Goal: Transaction & Acquisition: Book appointment/travel/reservation

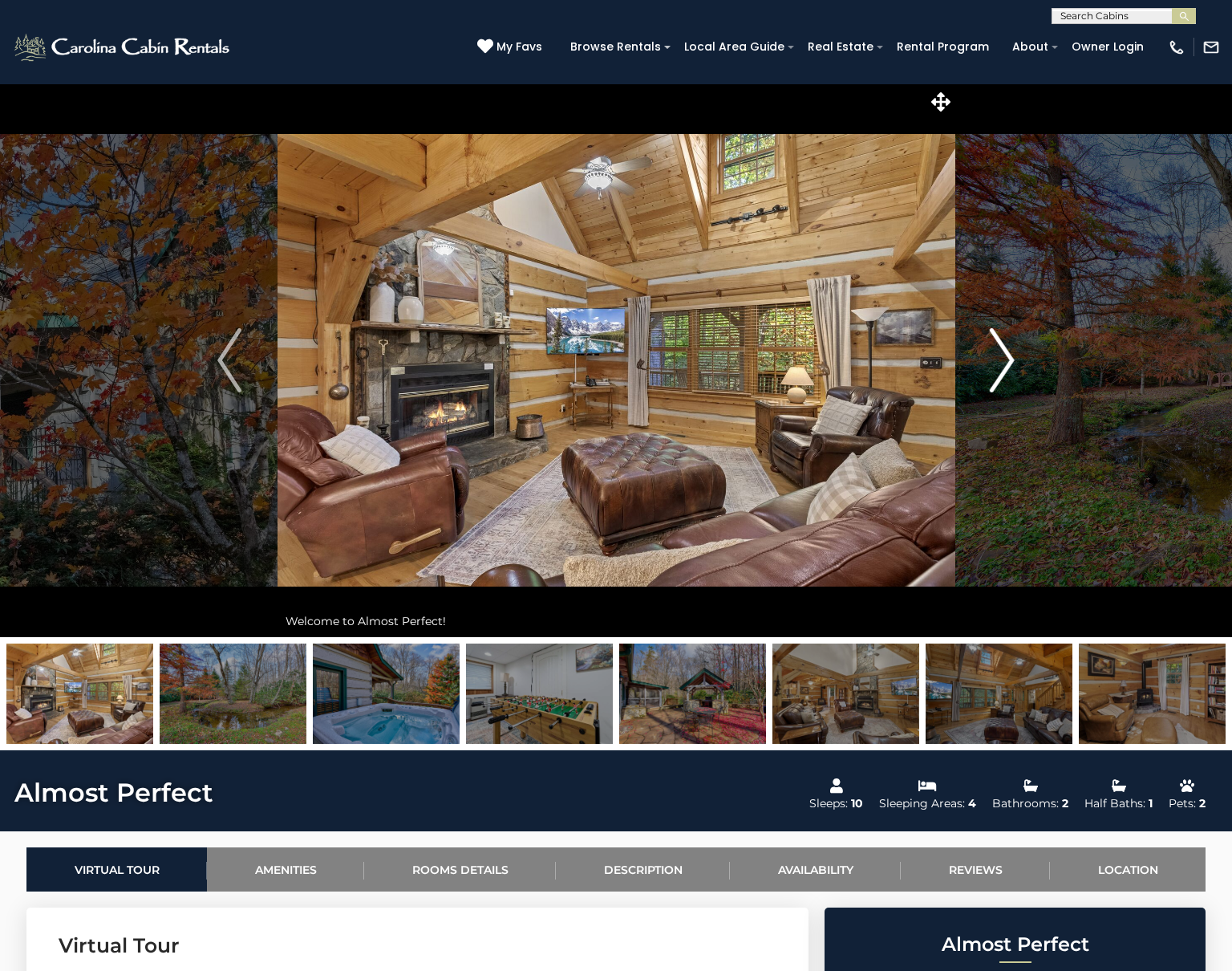
click at [1001, 353] on img "Next" at bounding box center [1003, 361] width 24 height 64
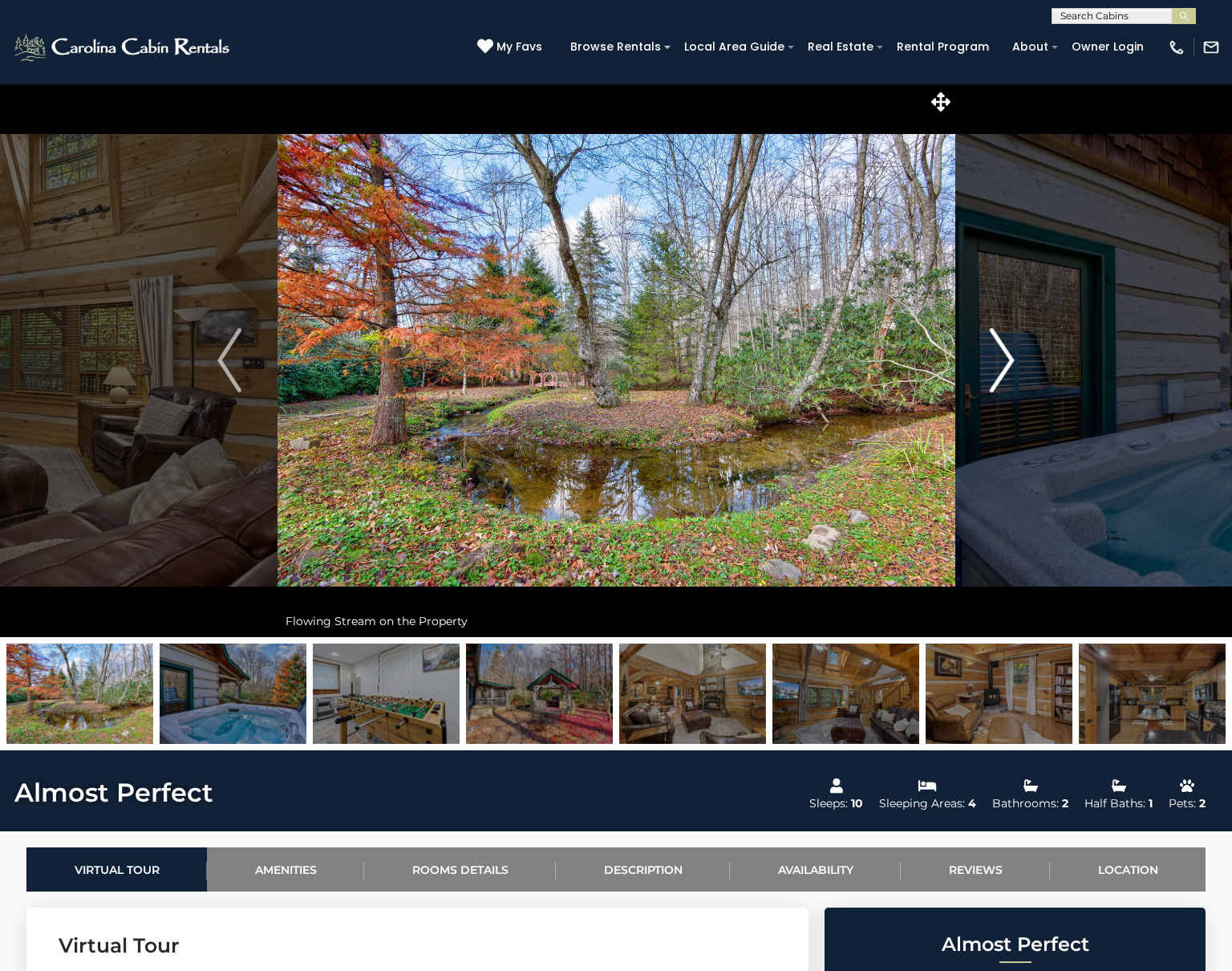
click at [1001, 353] on img "Next" at bounding box center [1003, 361] width 24 height 64
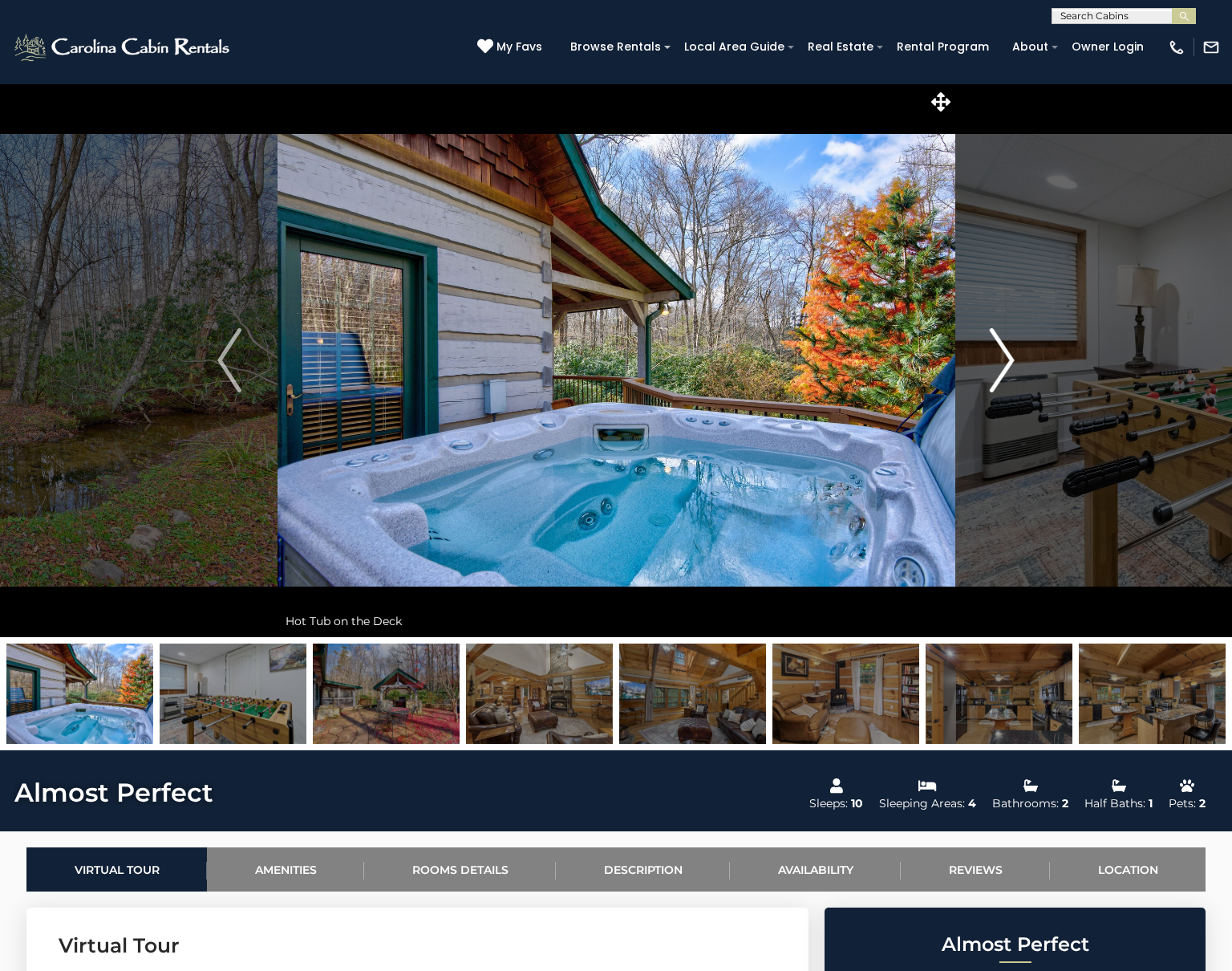
click at [1001, 353] on img "Next" at bounding box center [1003, 361] width 24 height 64
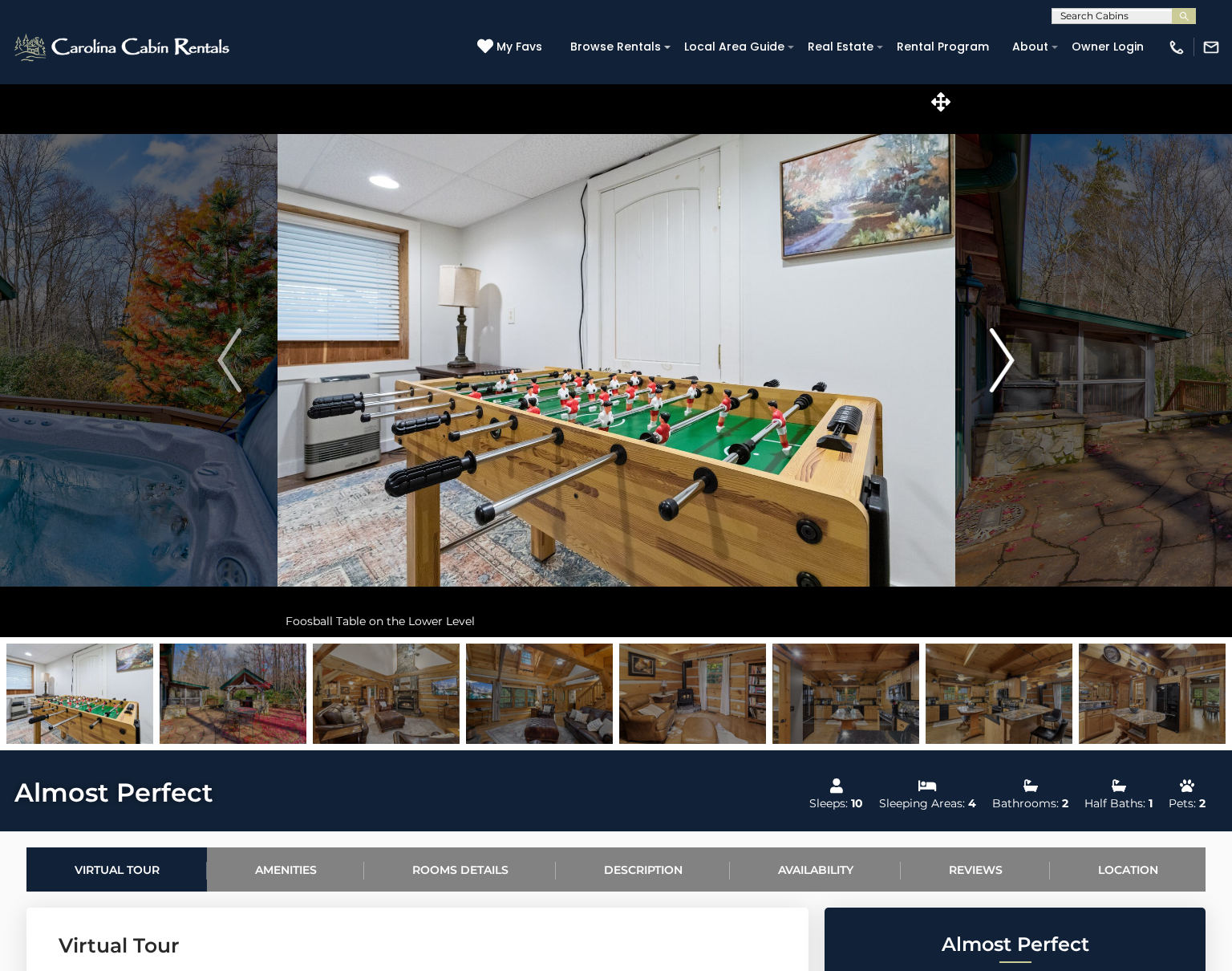
click at [1001, 353] on img "Next" at bounding box center [1003, 361] width 24 height 64
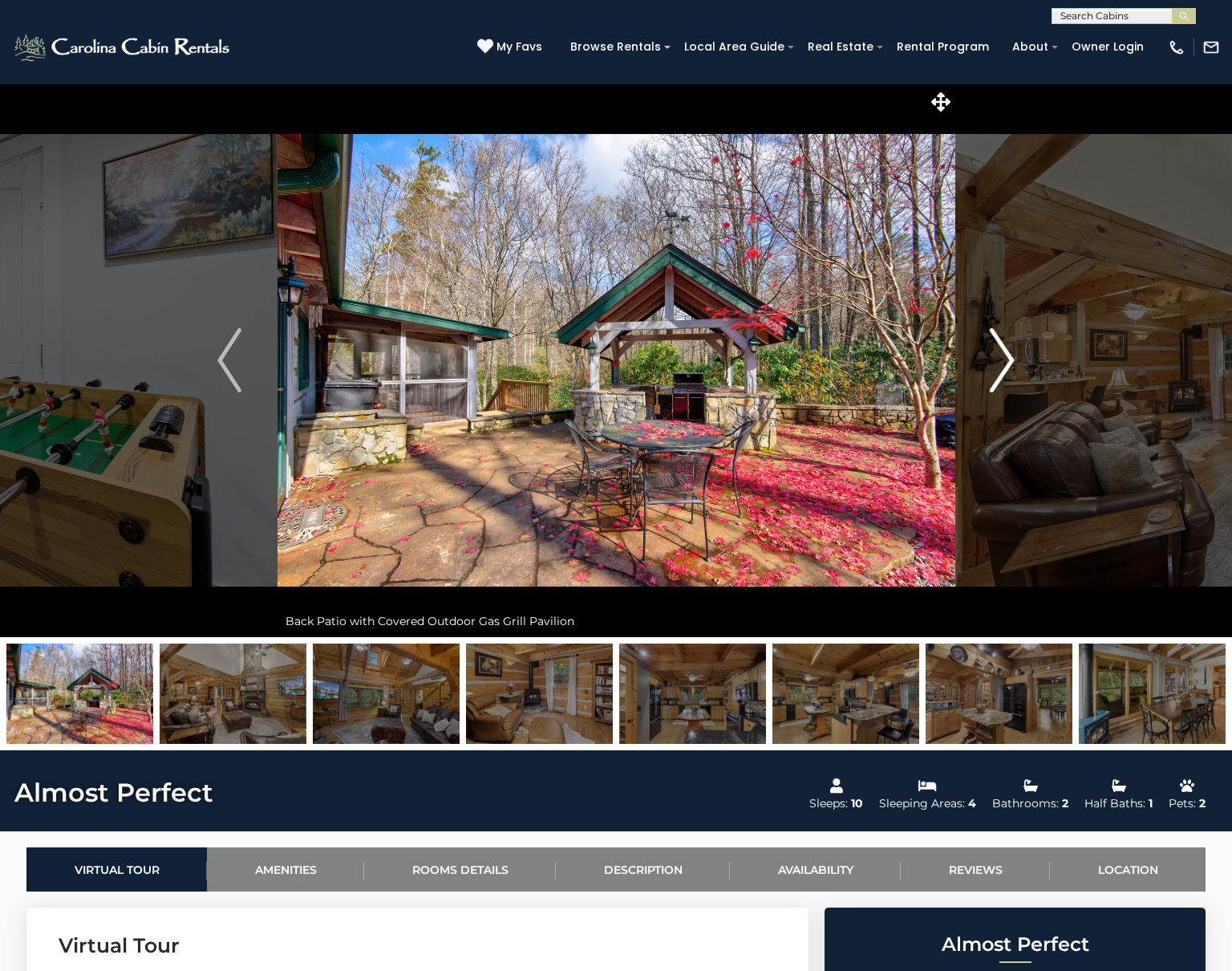
click at [1001, 353] on img "Next" at bounding box center [1003, 361] width 24 height 64
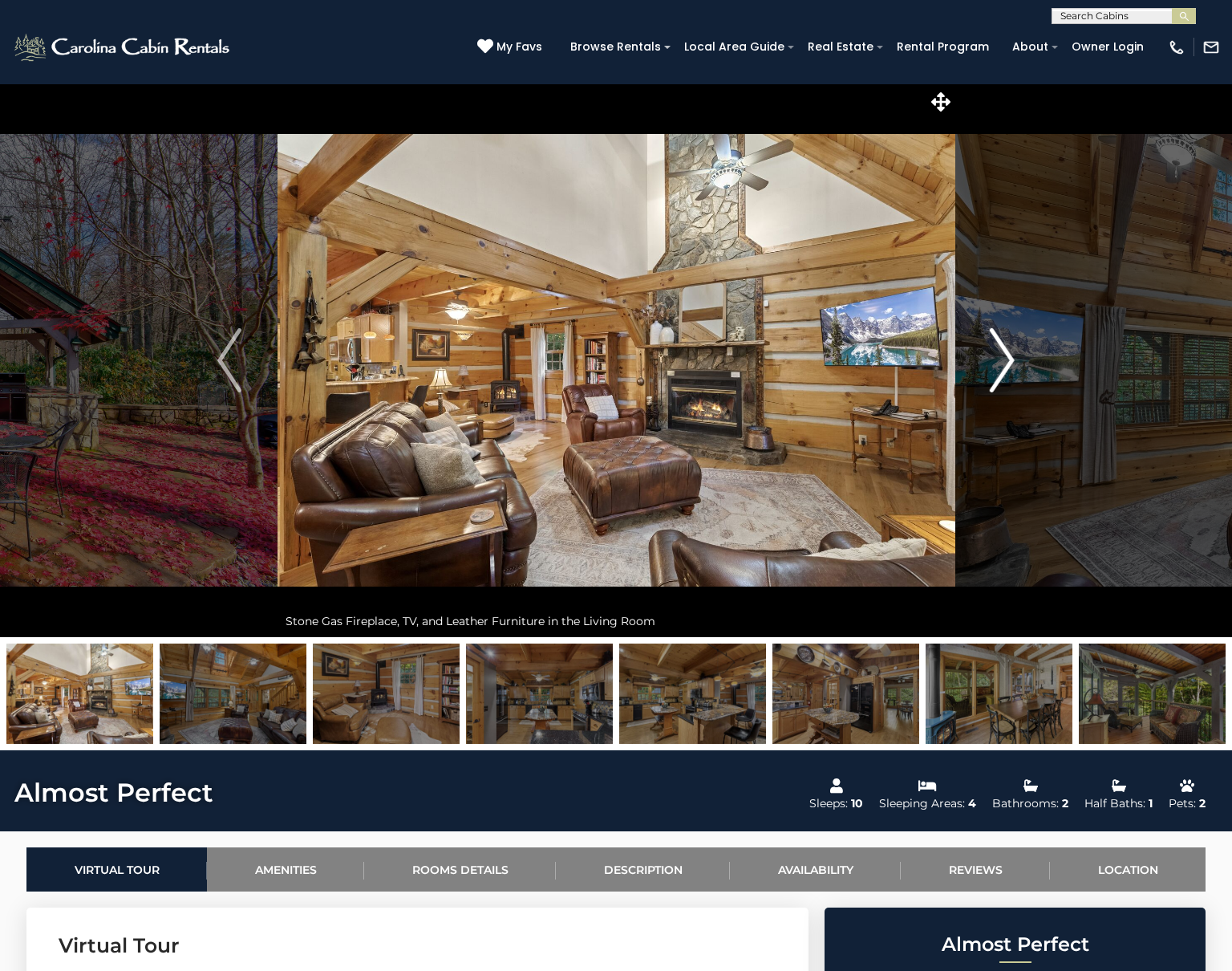
click at [1001, 353] on img "Next" at bounding box center [1003, 361] width 24 height 64
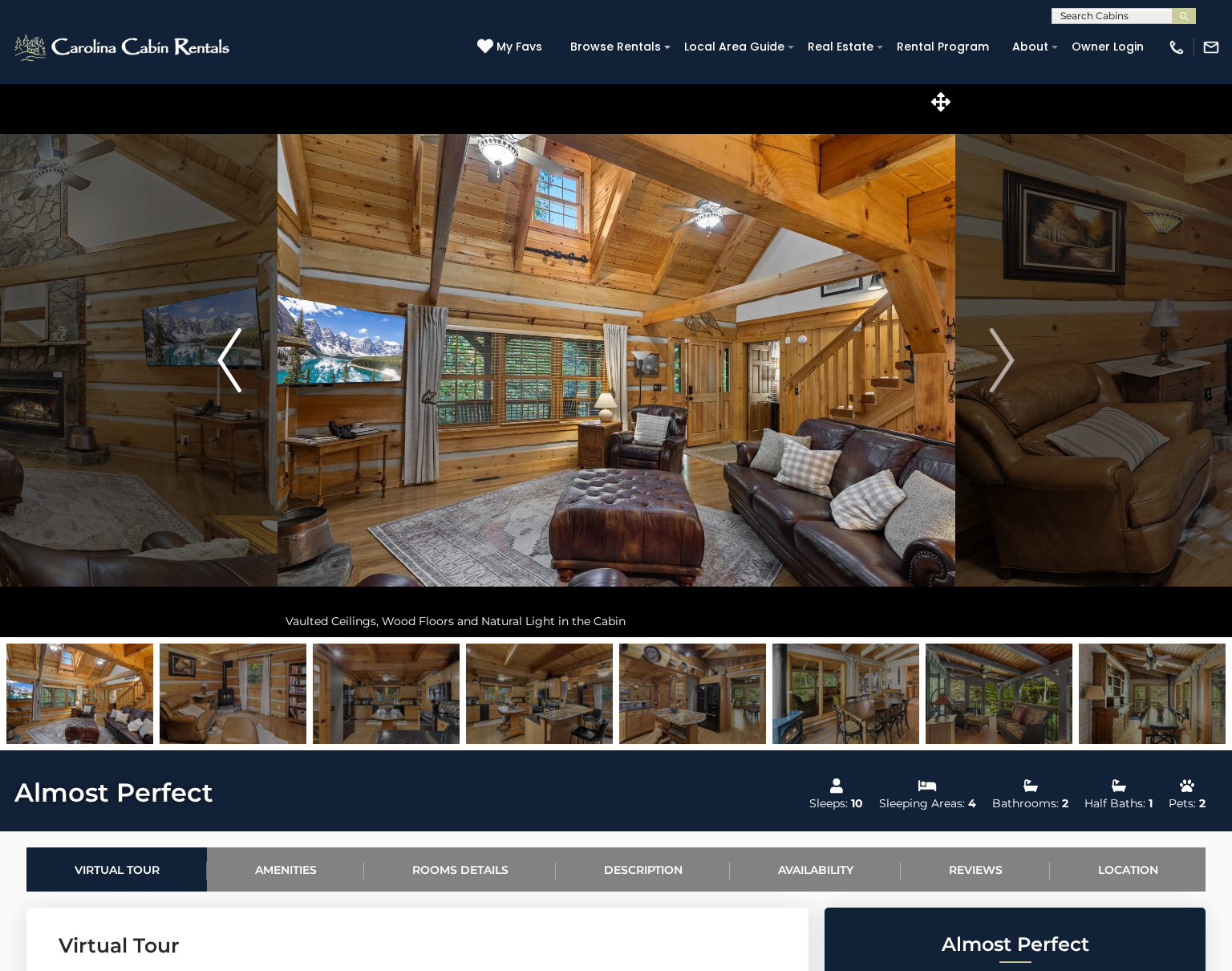
click at [215, 351] on button "Previous" at bounding box center [229, 361] width 96 height 554
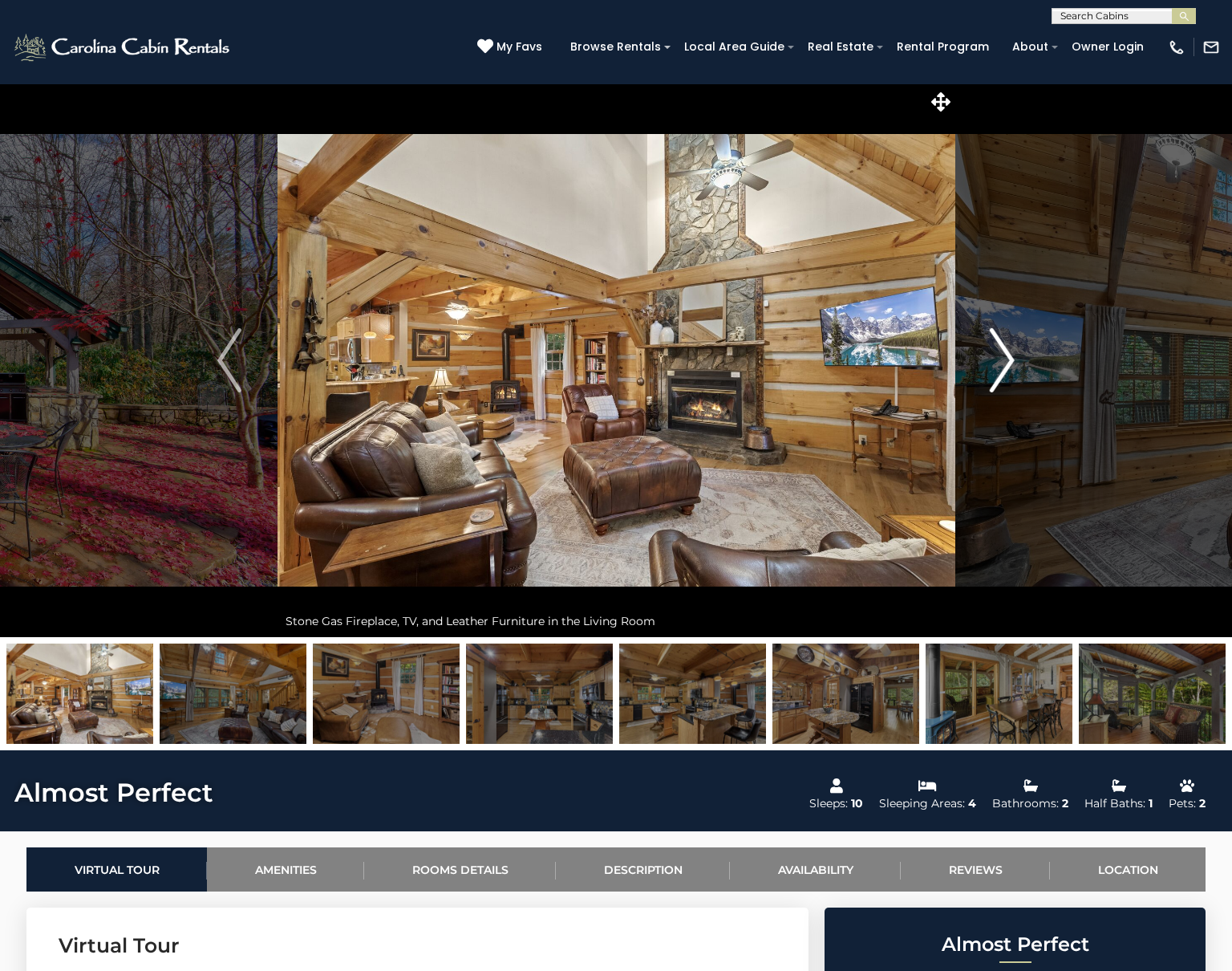
click at [997, 371] on img "Next" at bounding box center [1003, 361] width 24 height 64
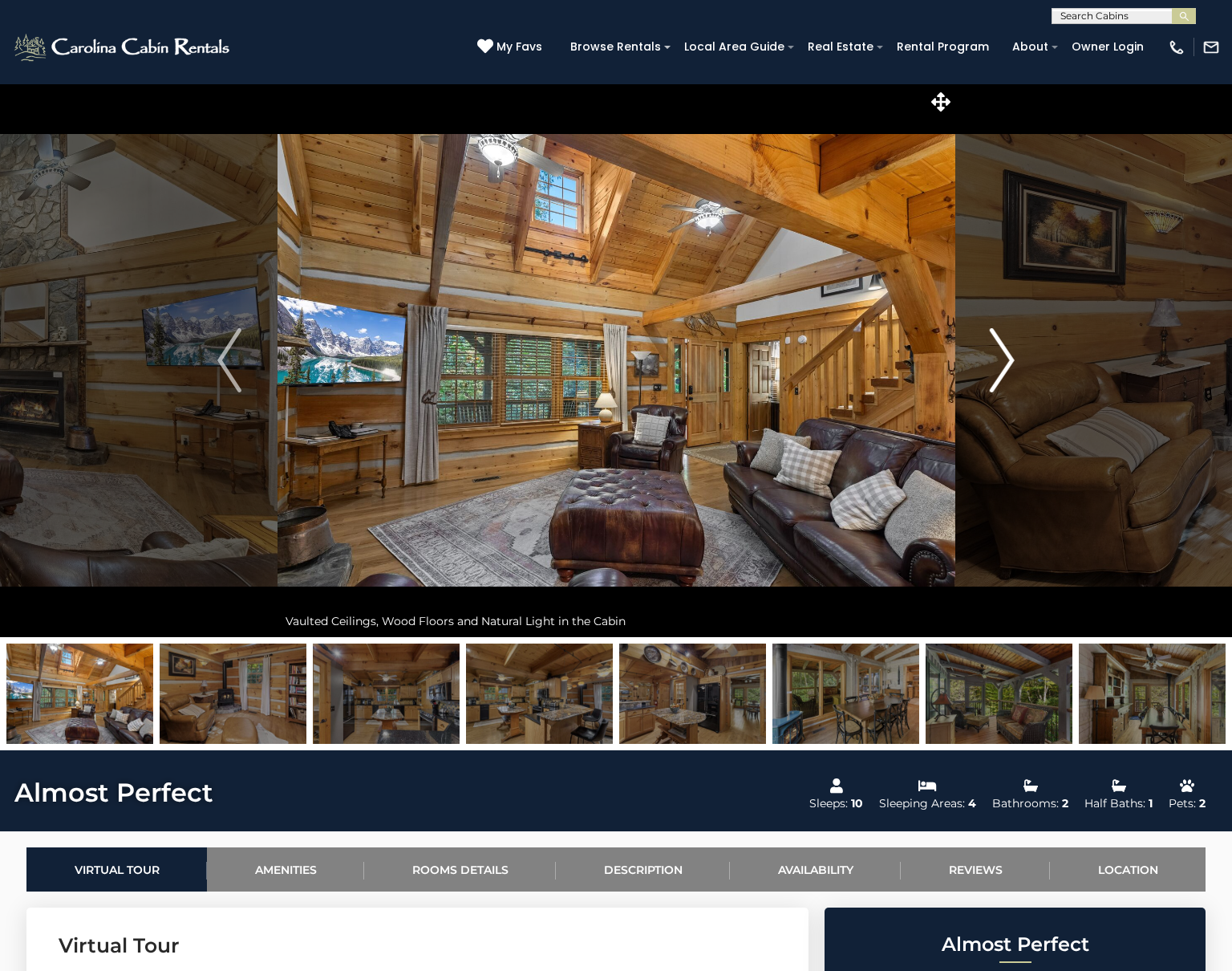
click at [997, 371] on img "Next" at bounding box center [1003, 361] width 24 height 64
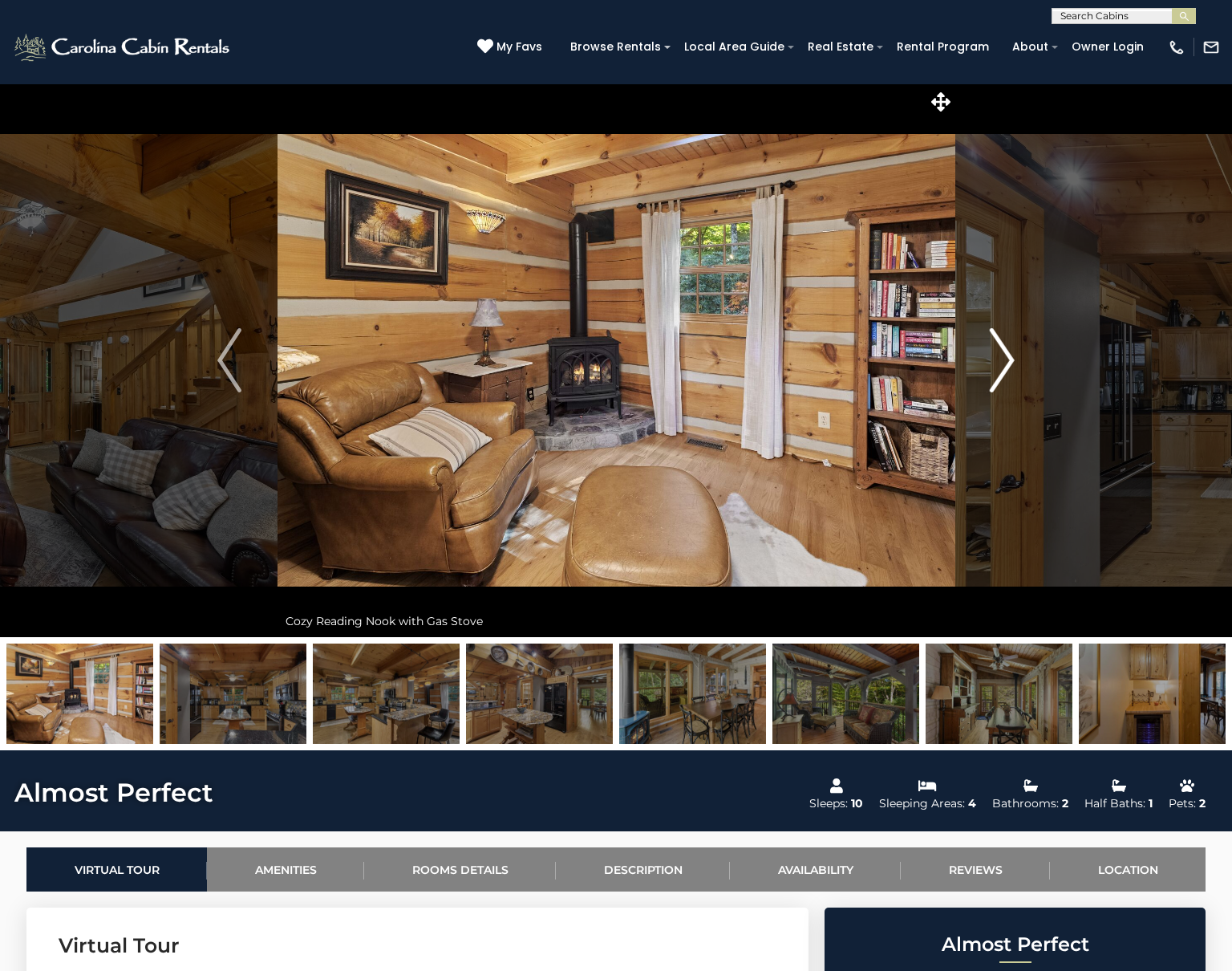
click at [997, 371] on img "Next" at bounding box center [1003, 361] width 24 height 64
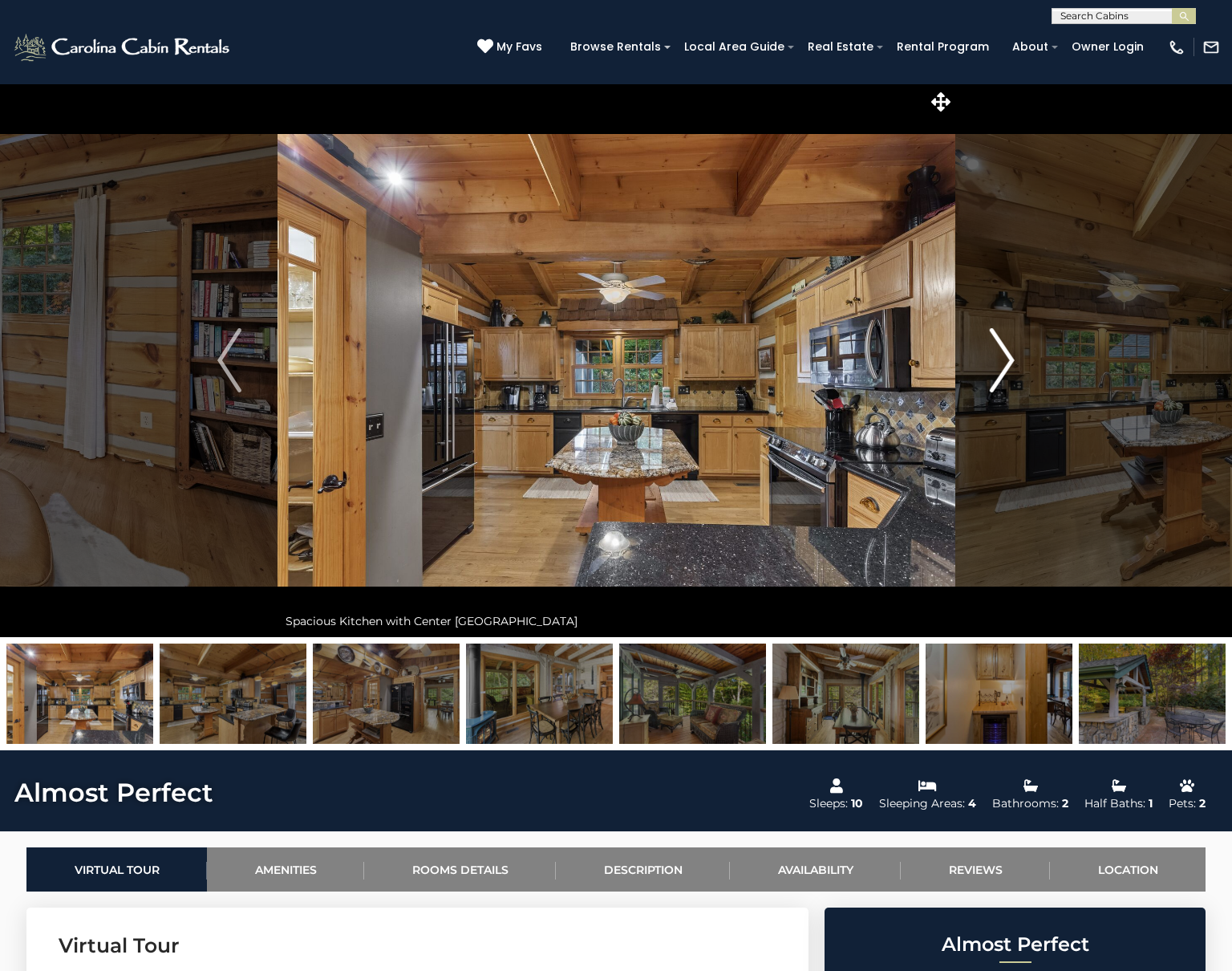
click at [997, 371] on img "Next" at bounding box center [1003, 361] width 24 height 64
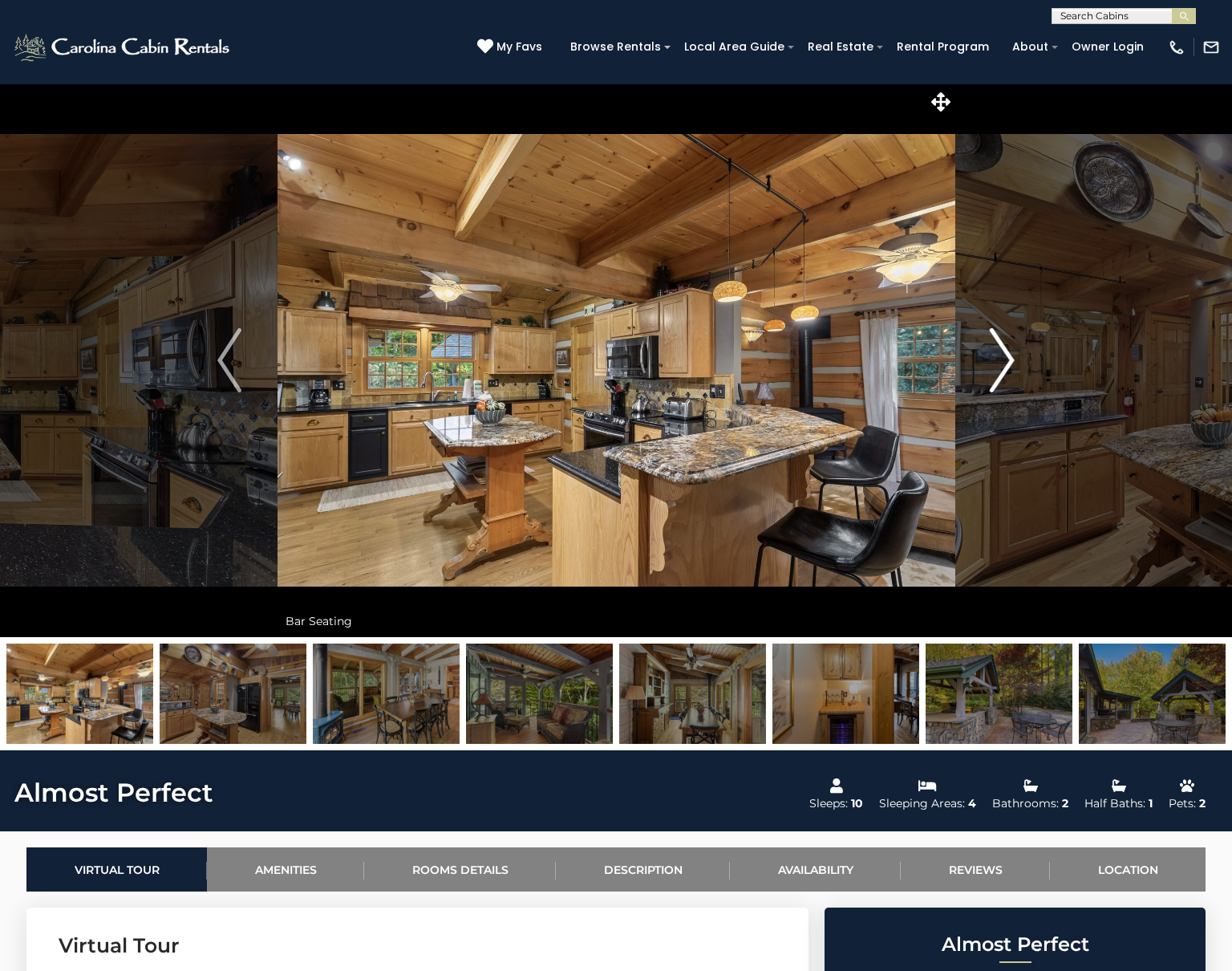
click at [997, 371] on img "Next" at bounding box center [1003, 361] width 24 height 64
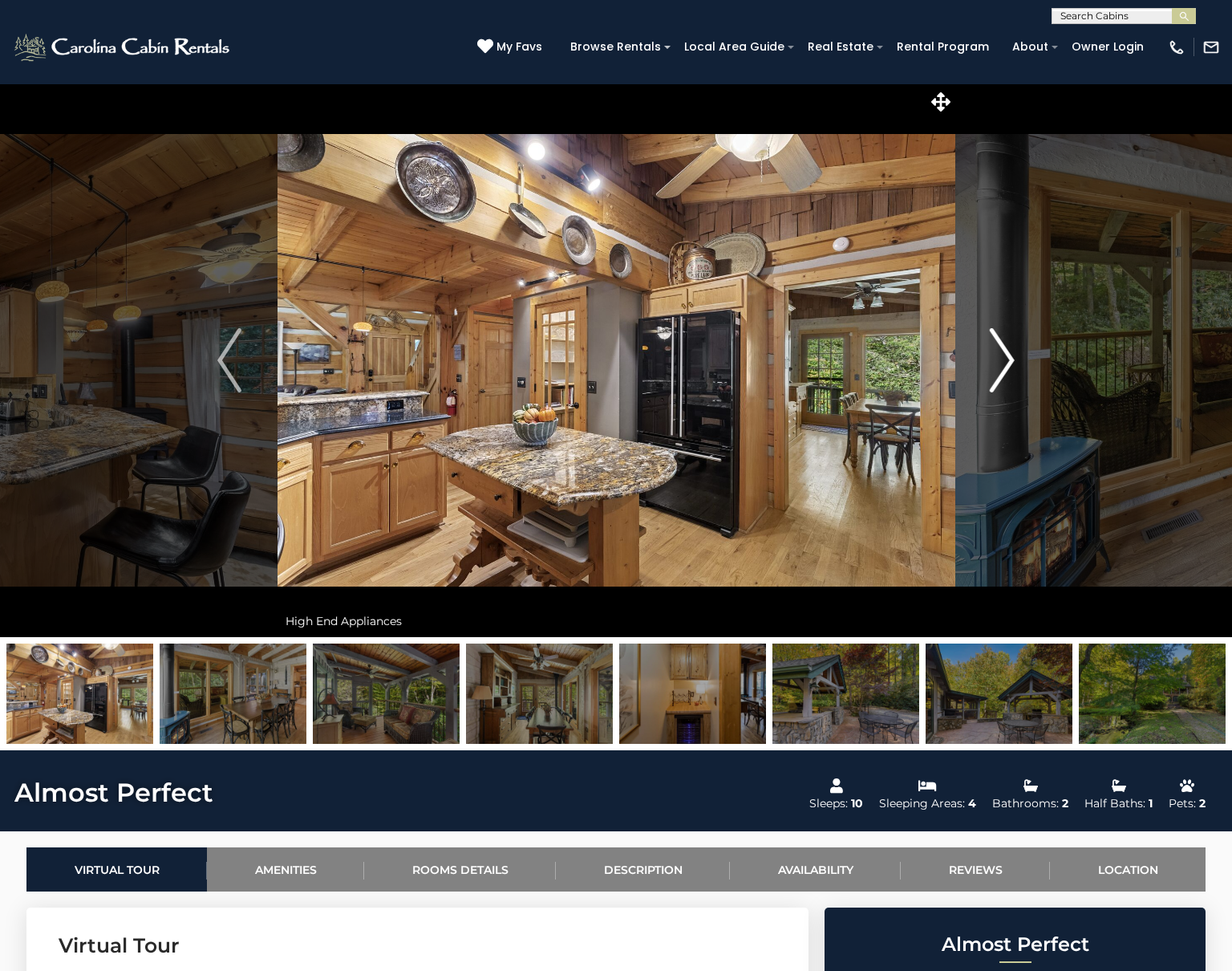
click at [997, 371] on img "Next" at bounding box center [1003, 361] width 24 height 64
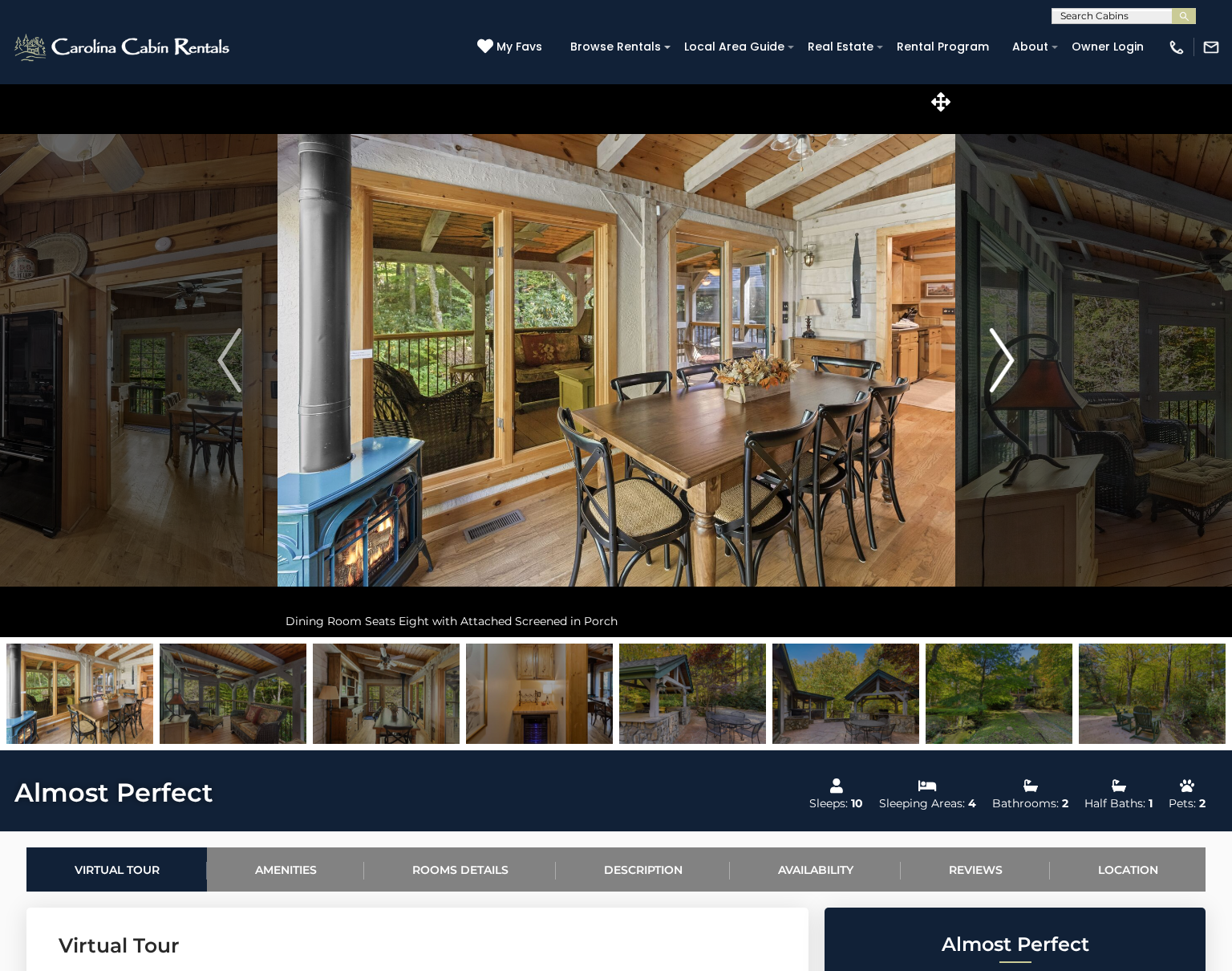
click at [997, 371] on img "Next" at bounding box center [1003, 361] width 24 height 64
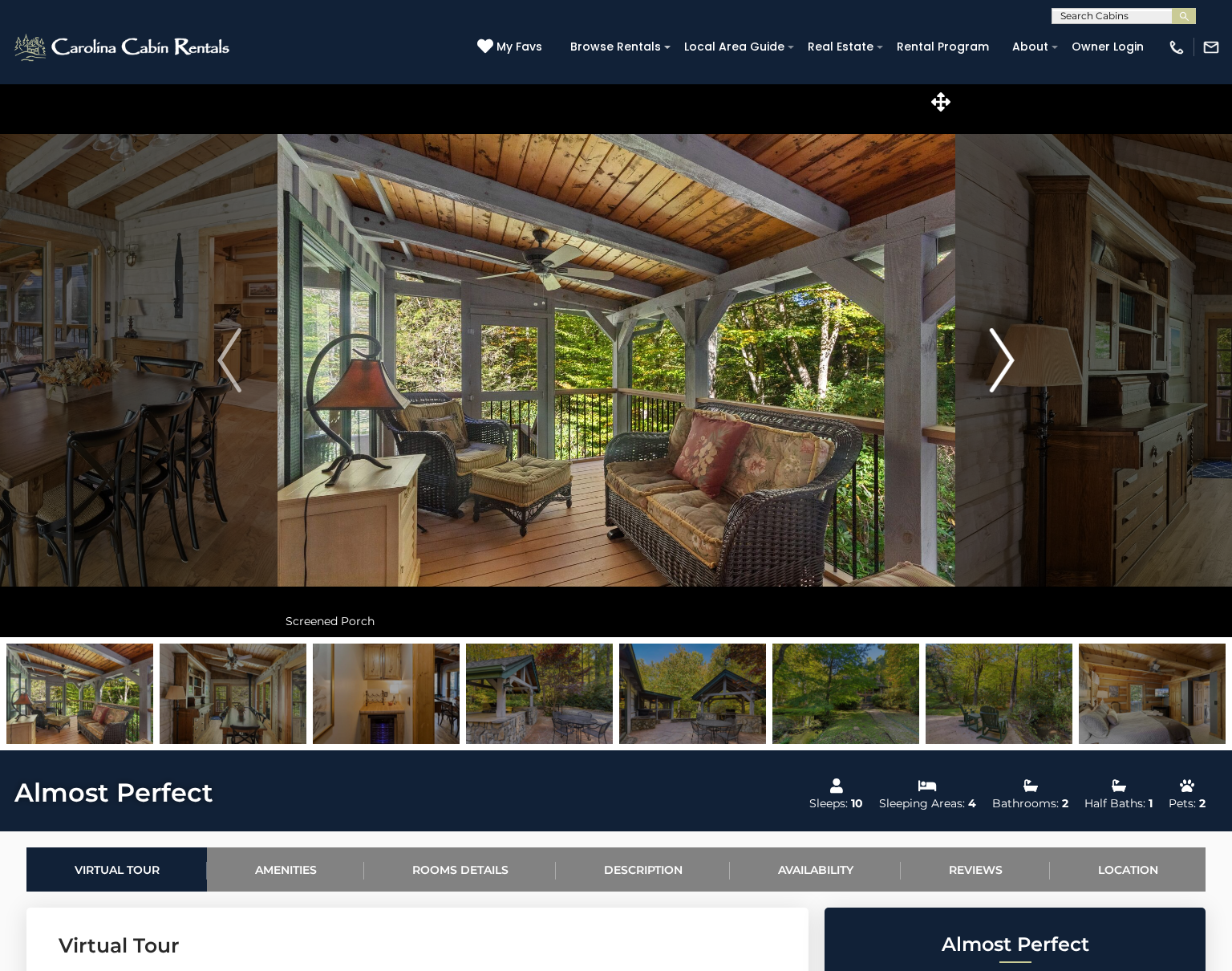
click at [997, 371] on img "Next" at bounding box center [1003, 361] width 24 height 64
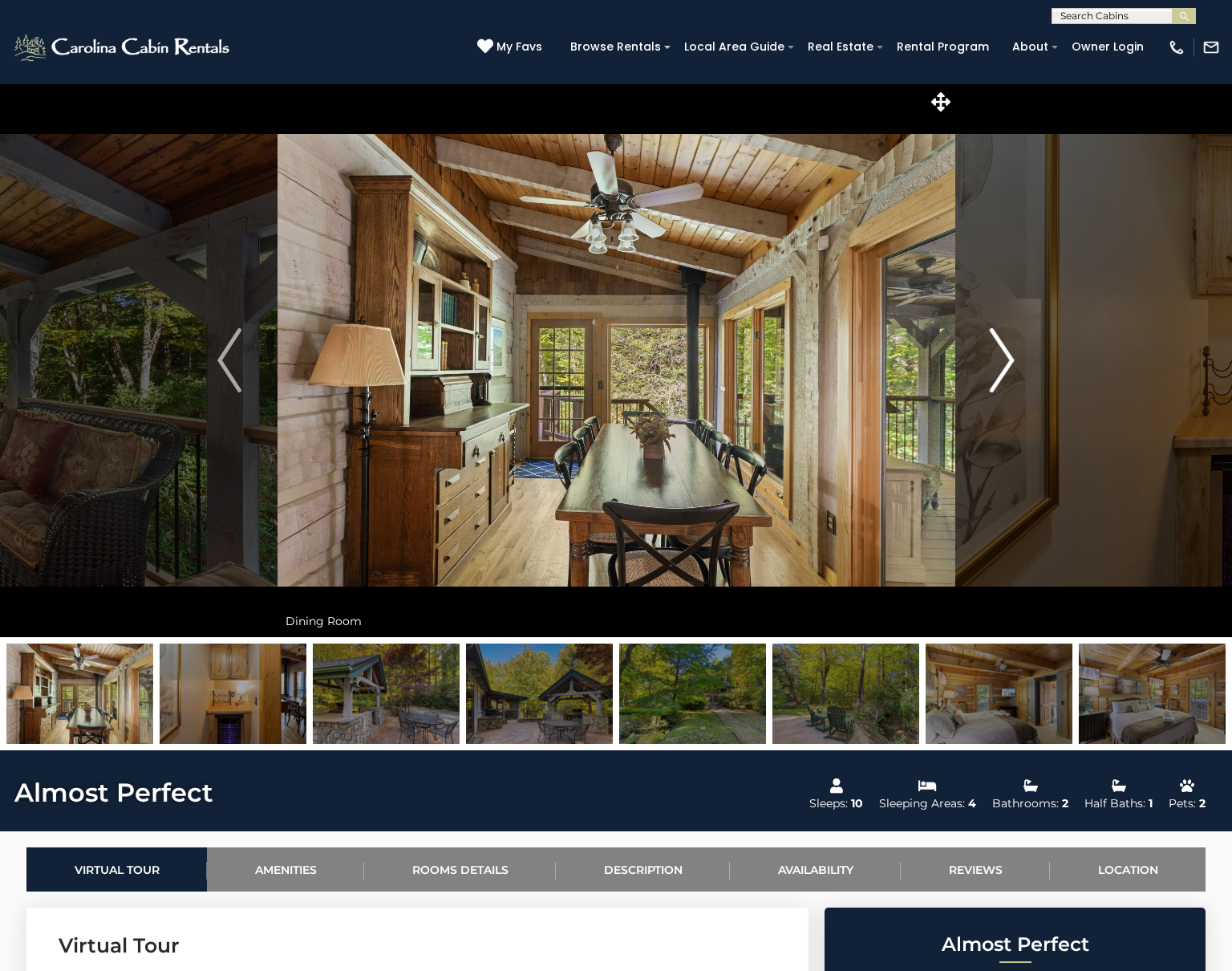
click at [997, 371] on img "Next" at bounding box center [1003, 361] width 24 height 64
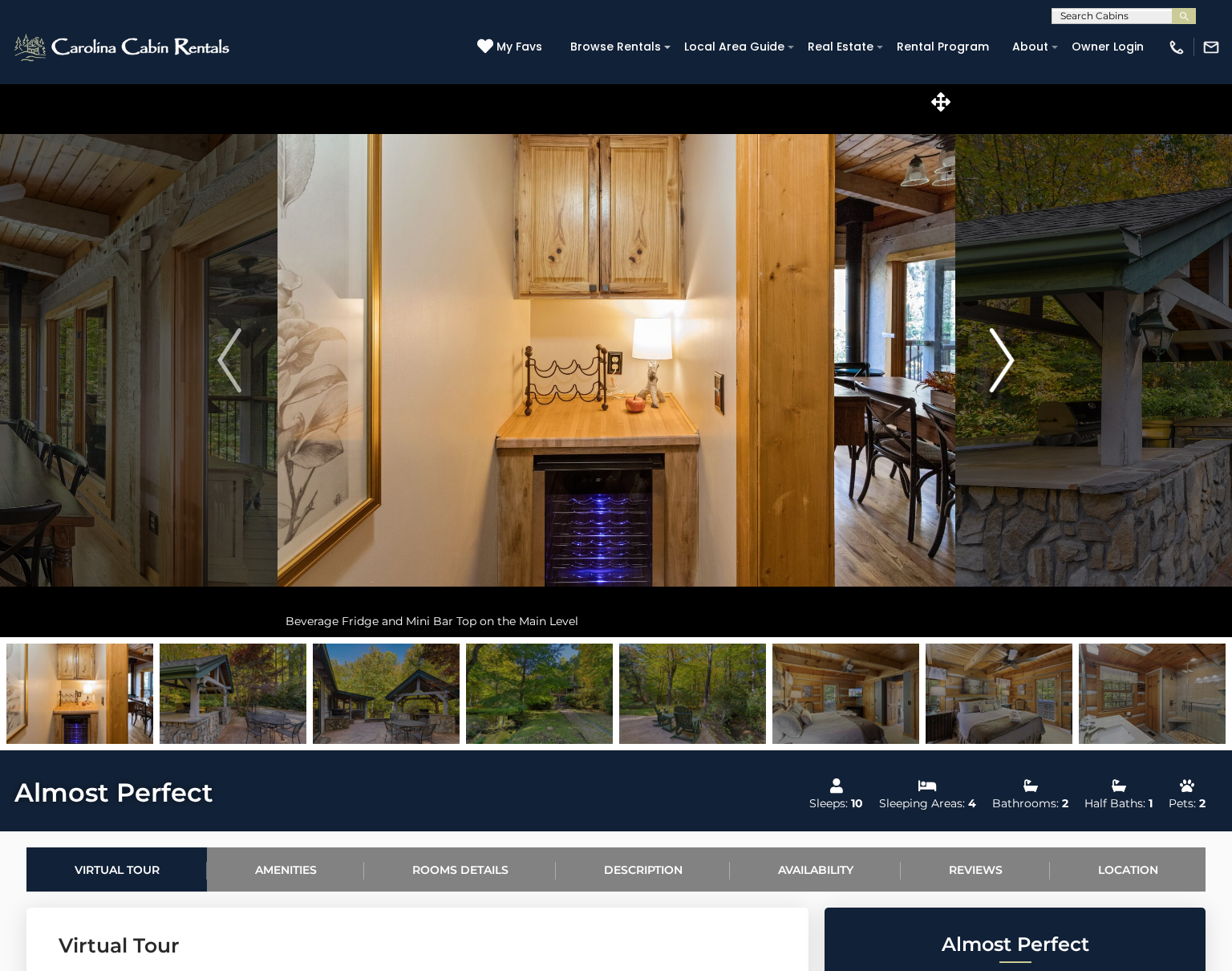
click at [997, 371] on img "Next" at bounding box center [1003, 361] width 24 height 64
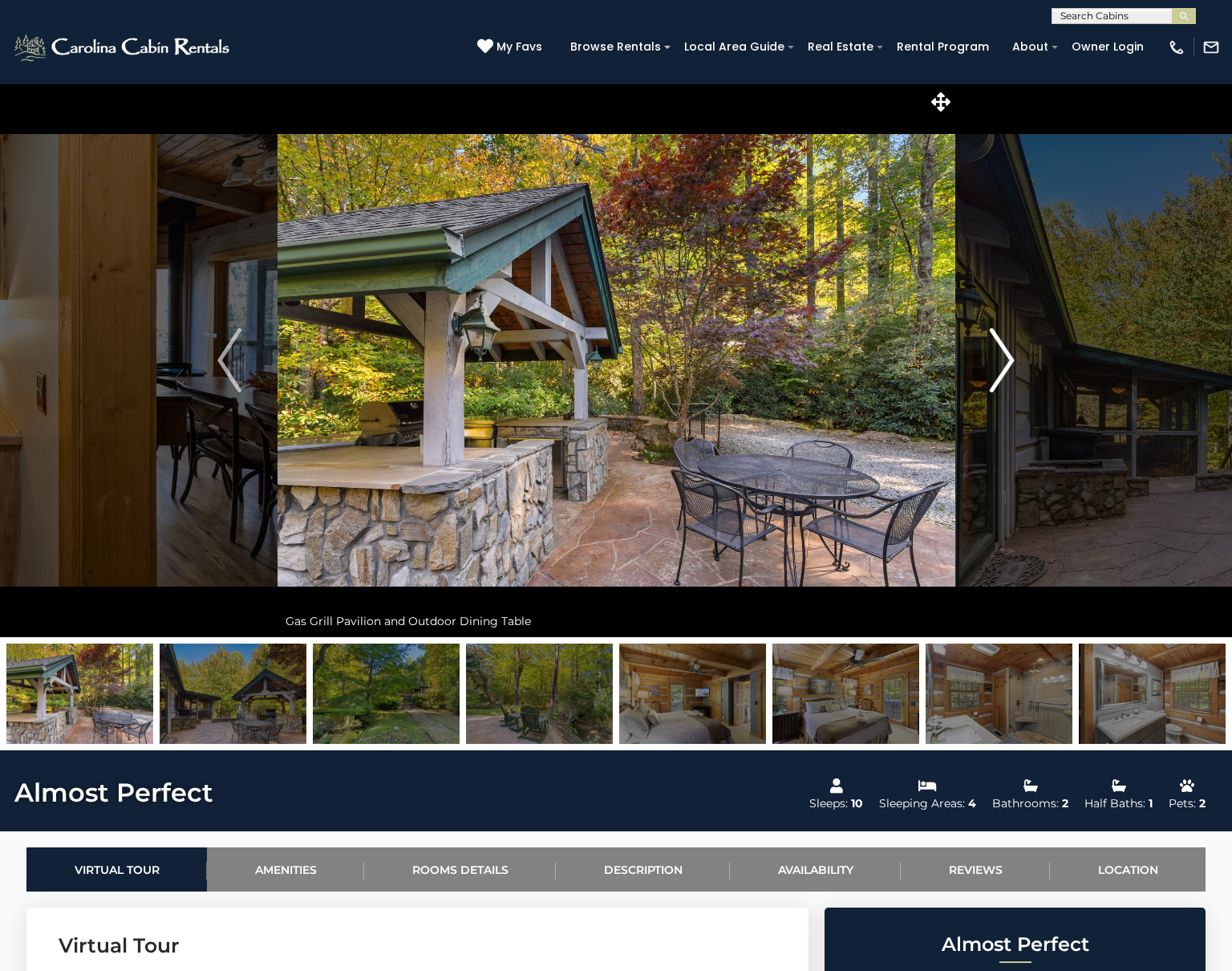
click at [997, 371] on img "Next" at bounding box center [1003, 361] width 24 height 64
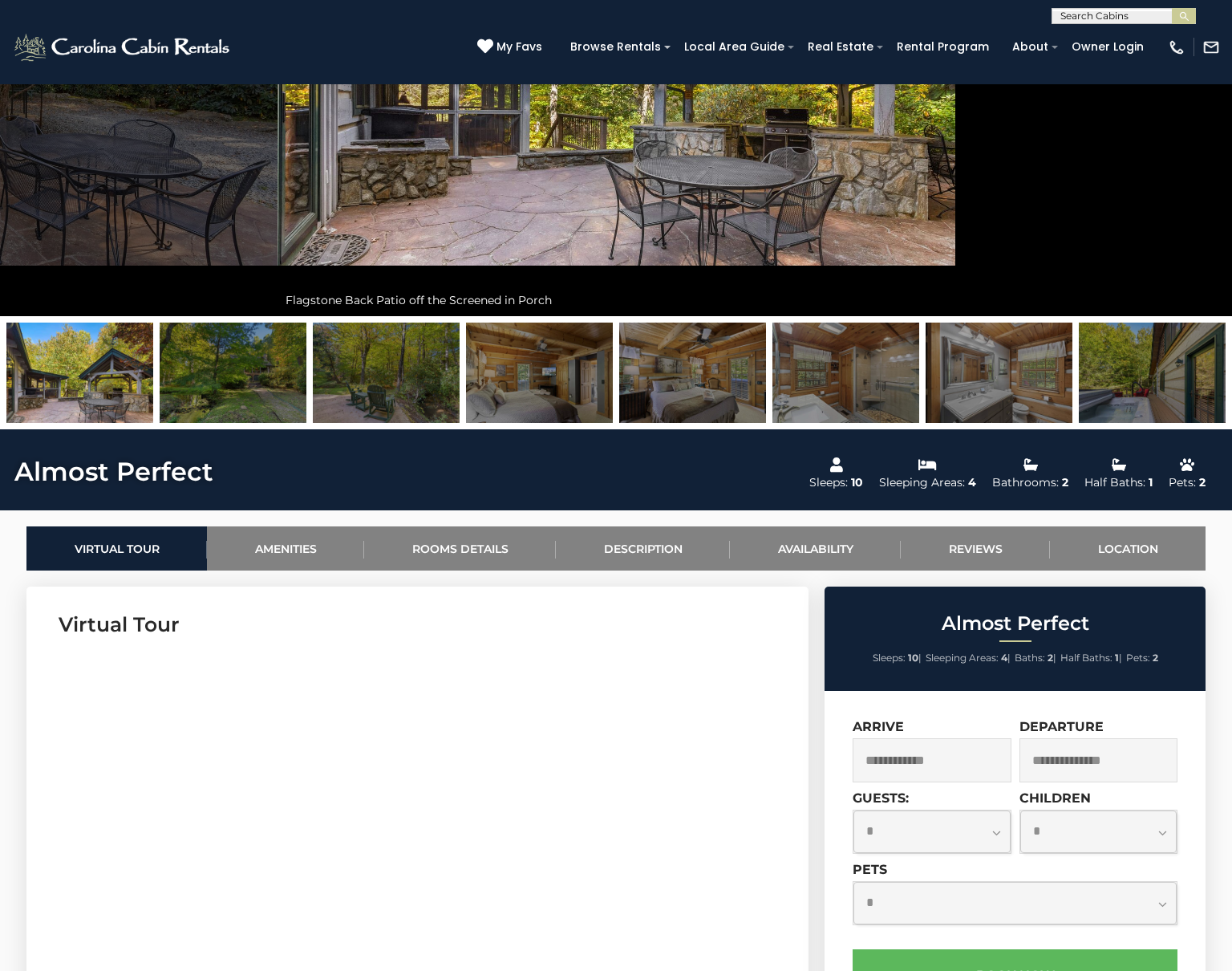
scroll to position [642, 0]
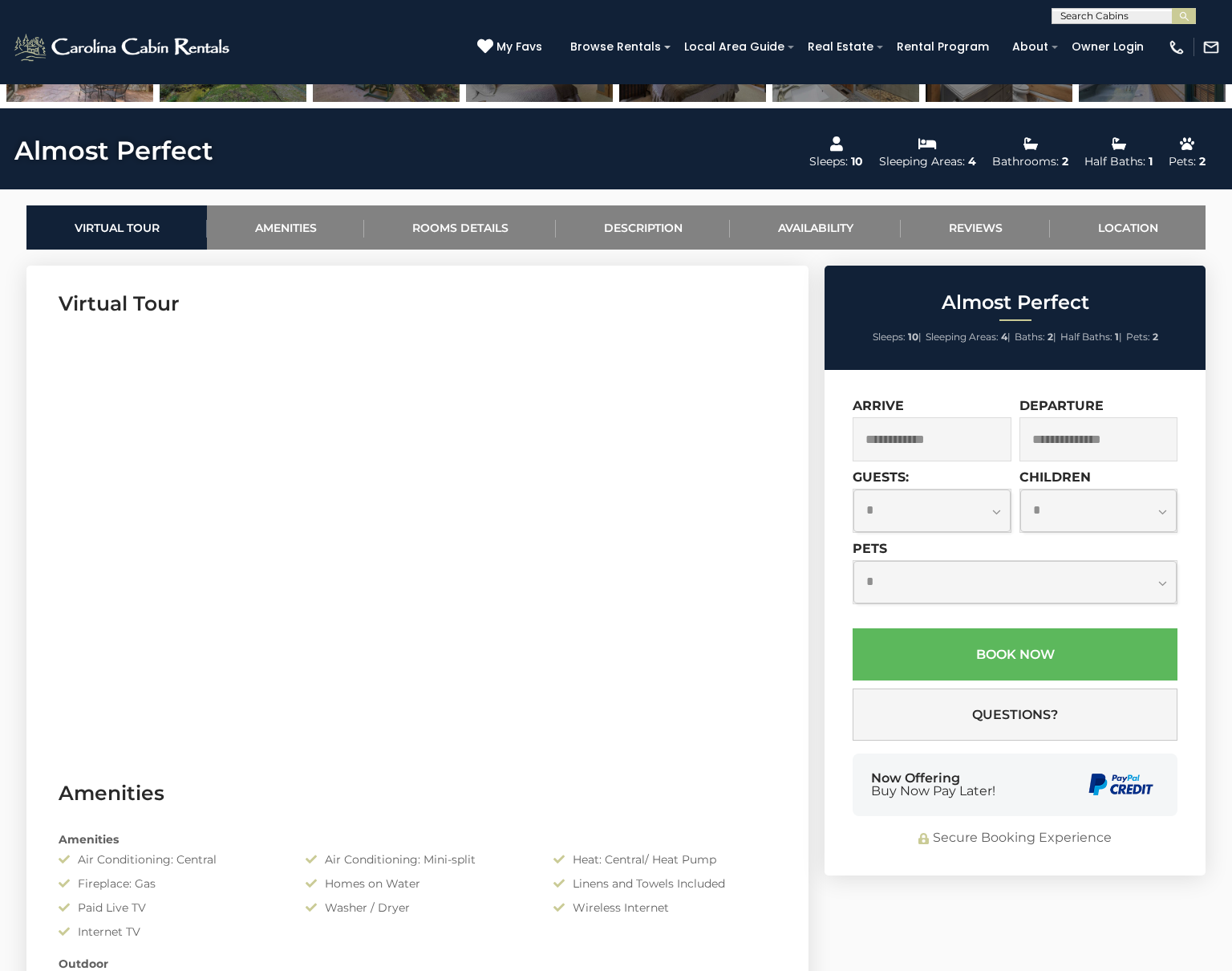
click at [902, 441] on input "text" at bounding box center [932, 439] width 159 height 44
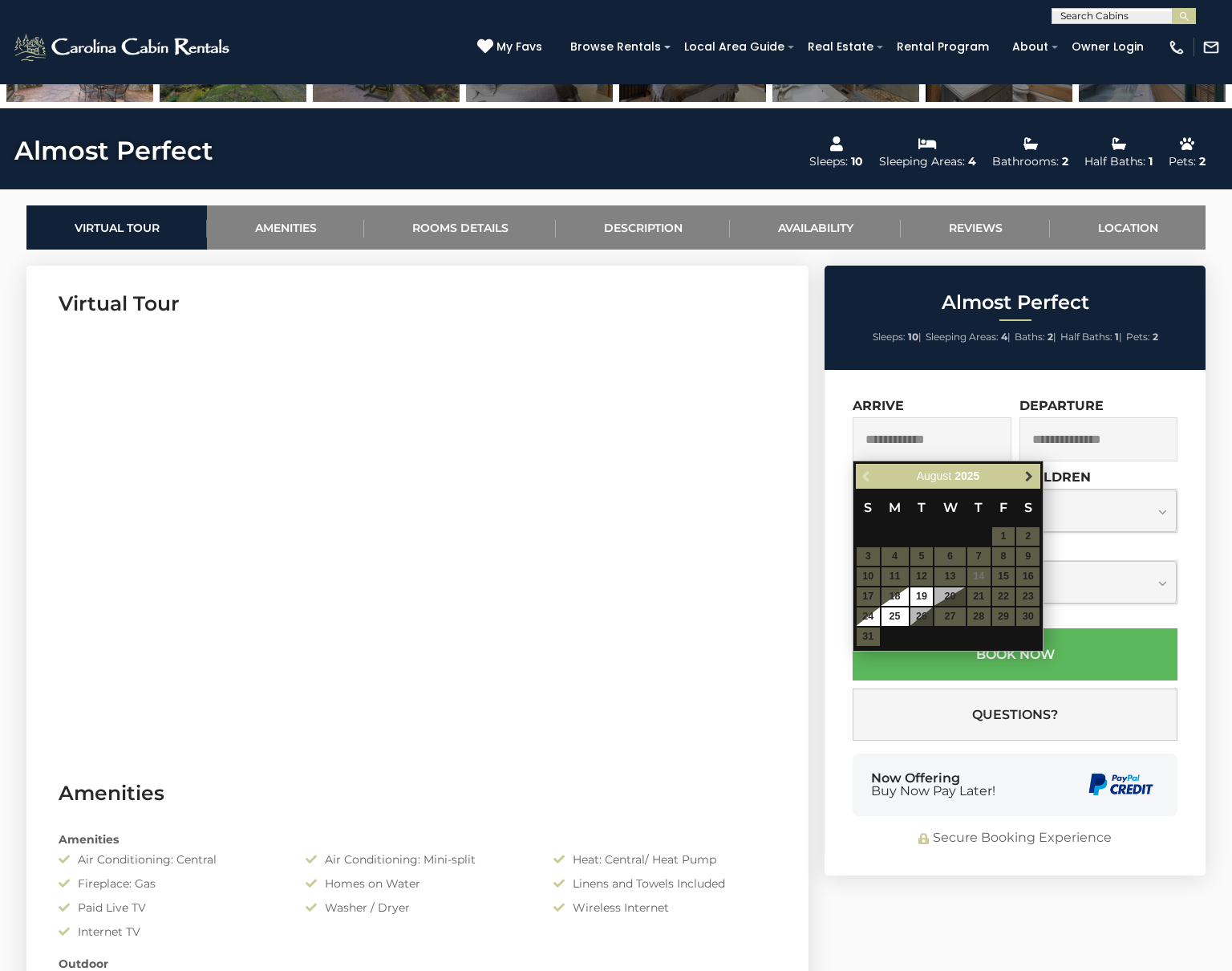
click at [1027, 479] on span "Next" at bounding box center [1030, 477] width 13 height 13
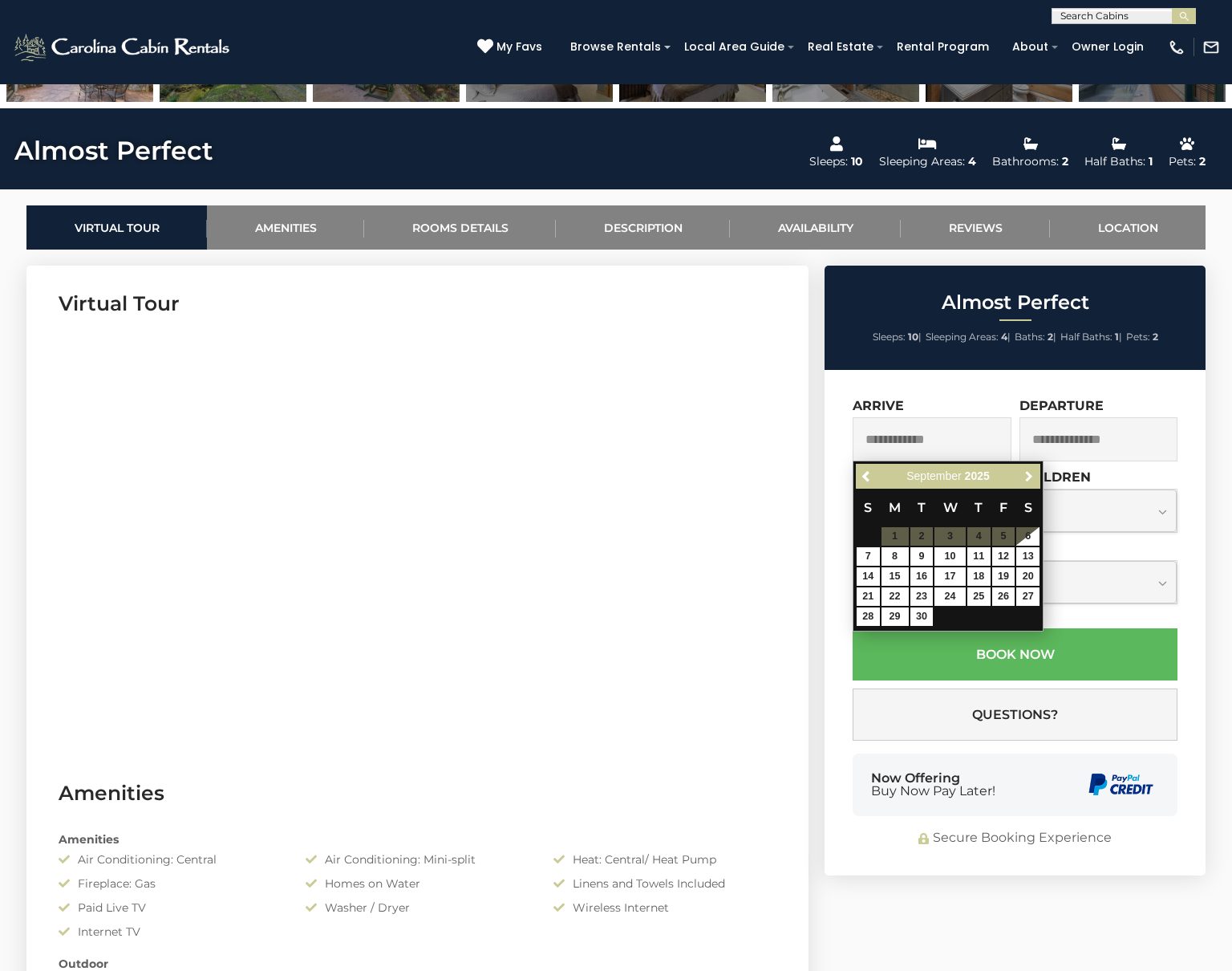
click at [1027, 479] on span "Next" at bounding box center [1030, 477] width 13 height 13
click at [980, 597] on link "23" at bounding box center [979, 597] width 23 height 19
type input "**********"
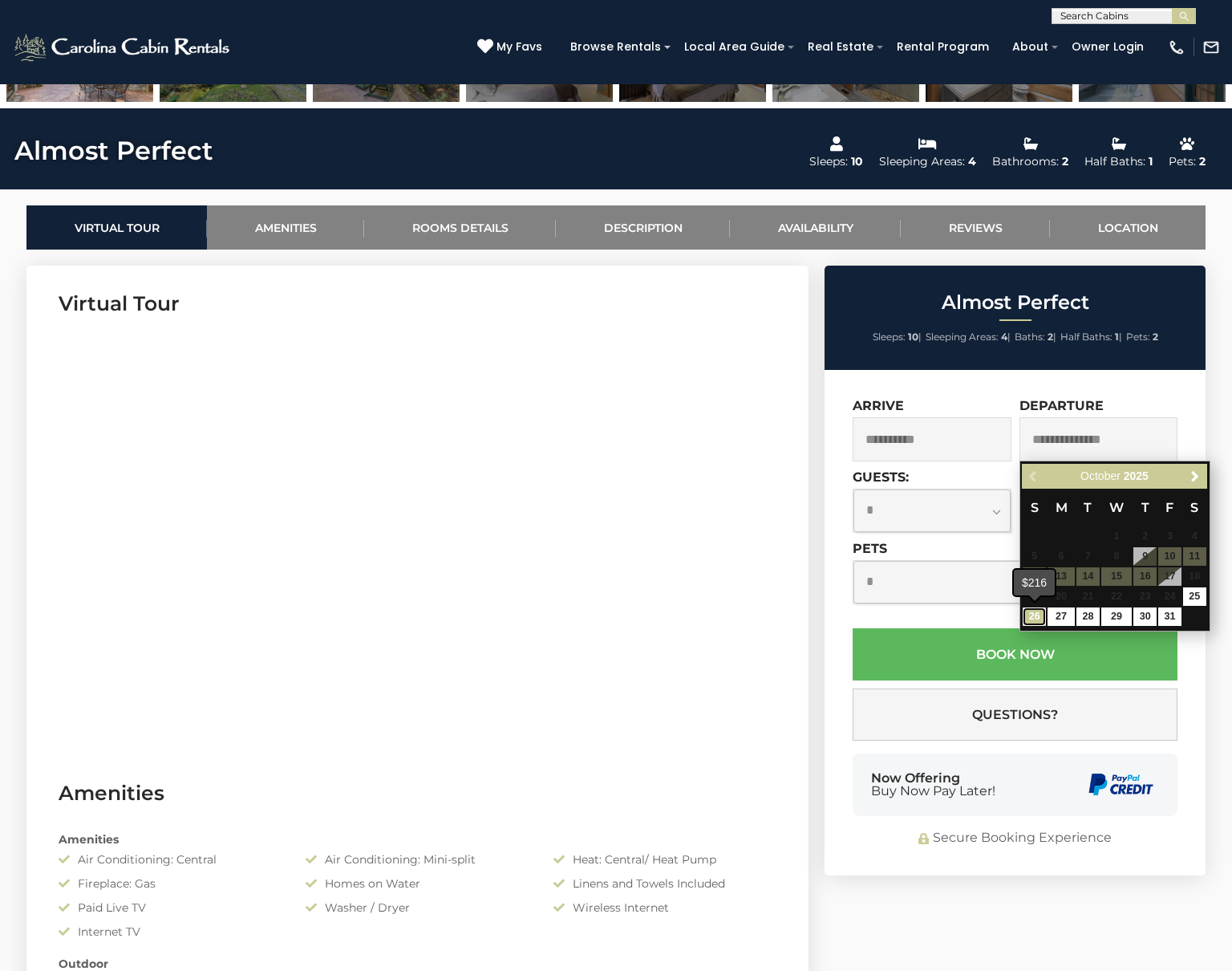
click at [1040, 618] on link "26" at bounding box center [1035, 616] width 23 height 19
type input "**********"
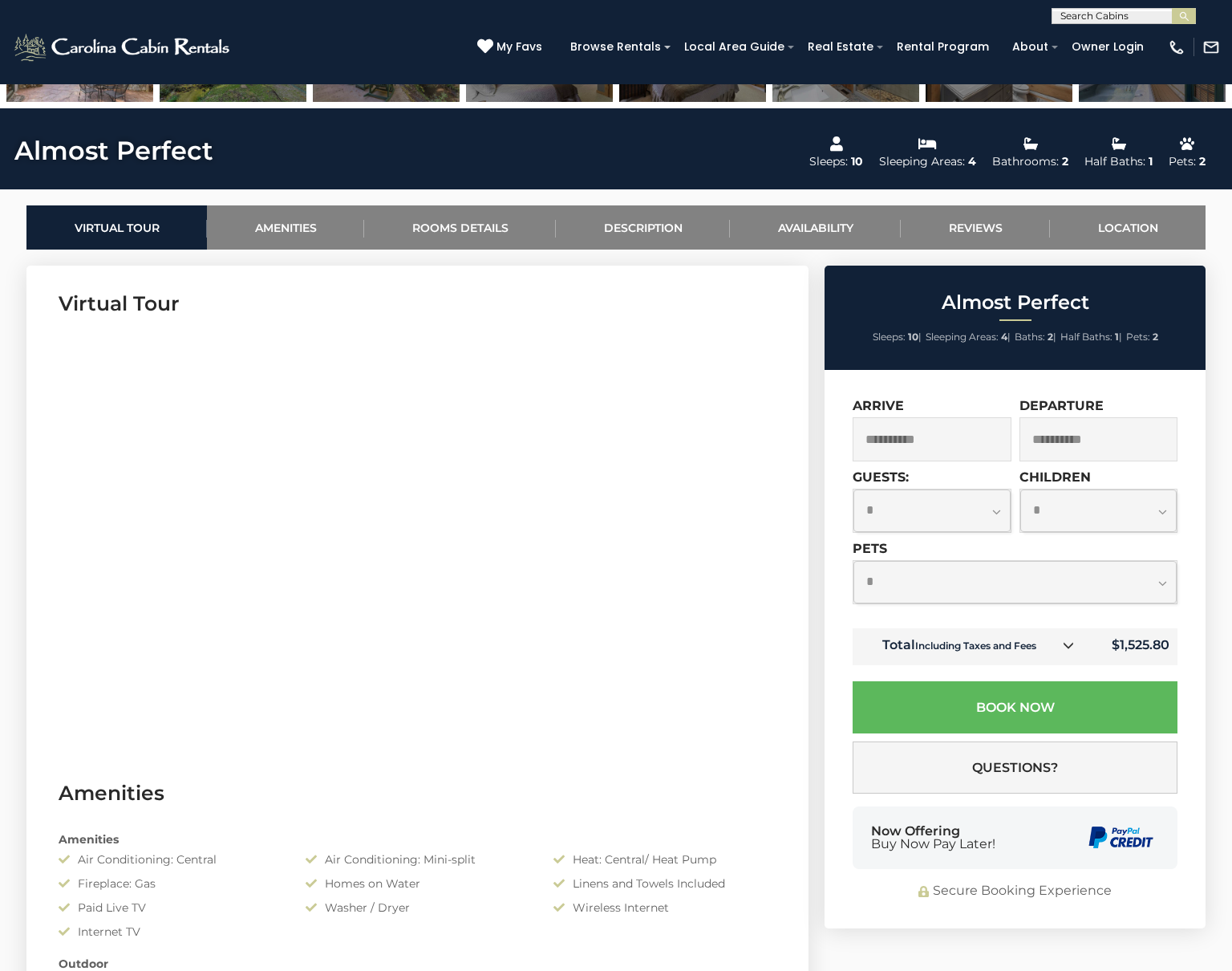
click at [994, 510] on select "**********" at bounding box center [932, 510] width 157 height 43
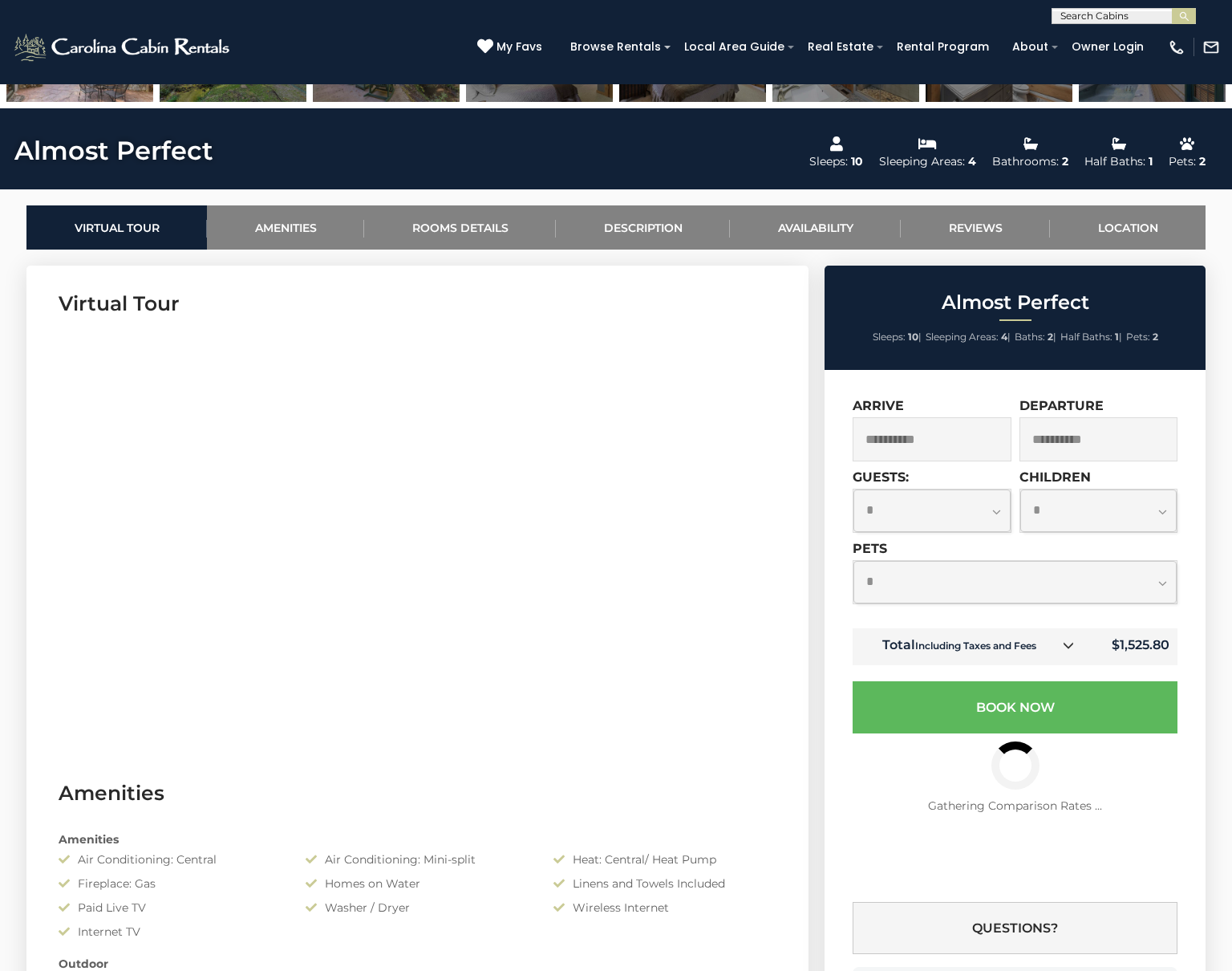
select select "*"
click at [854, 489] on select "**********" at bounding box center [932, 510] width 157 height 43
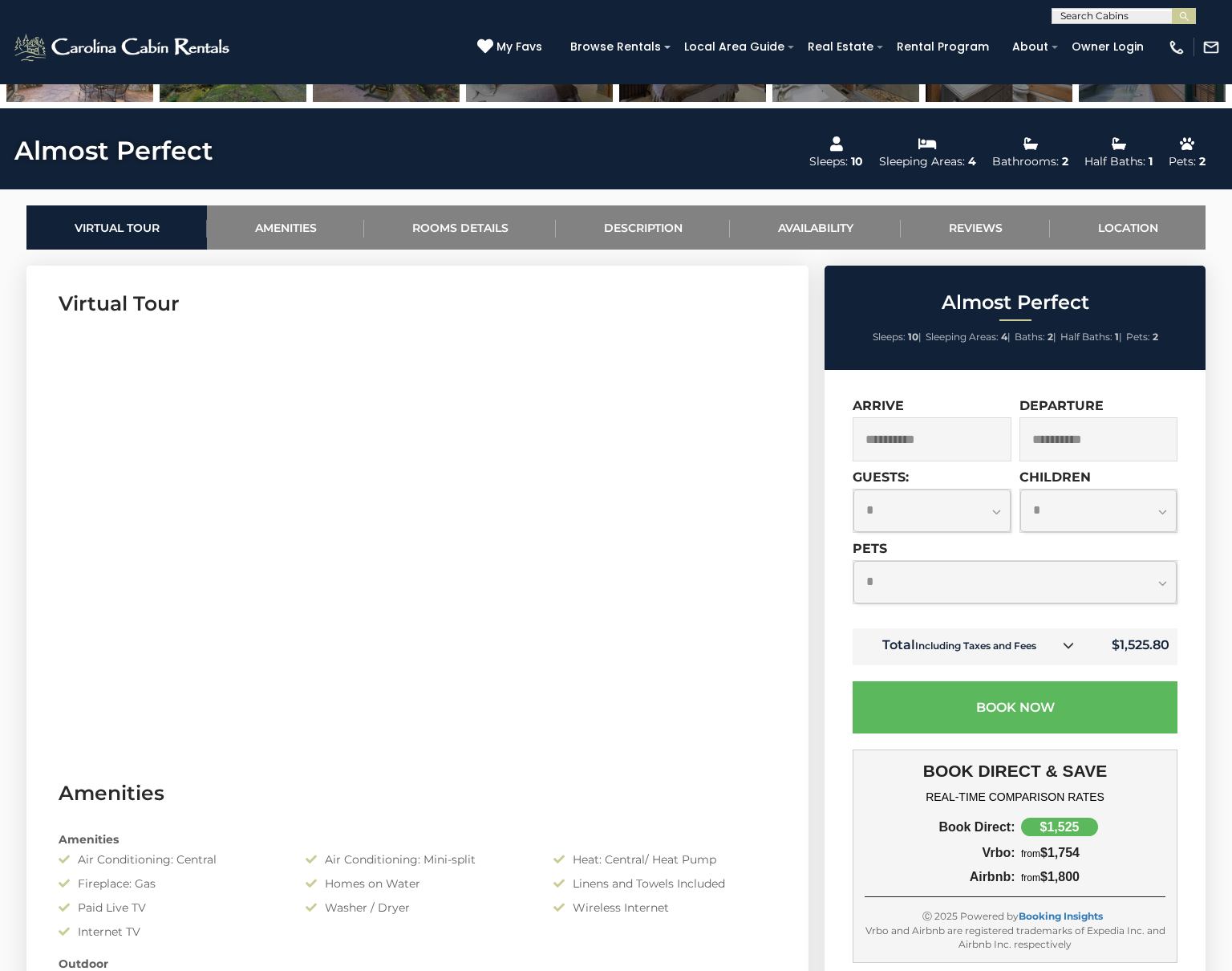
click at [1073, 517] on select "**********" at bounding box center [1099, 510] width 157 height 43
select select "*"
click at [1021, 489] on select "**********" at bounding box center [1099, 510] width 157 height 43
click at [884, 582] on select "**********" at bounding box center [1015, 583] width 324 height 43
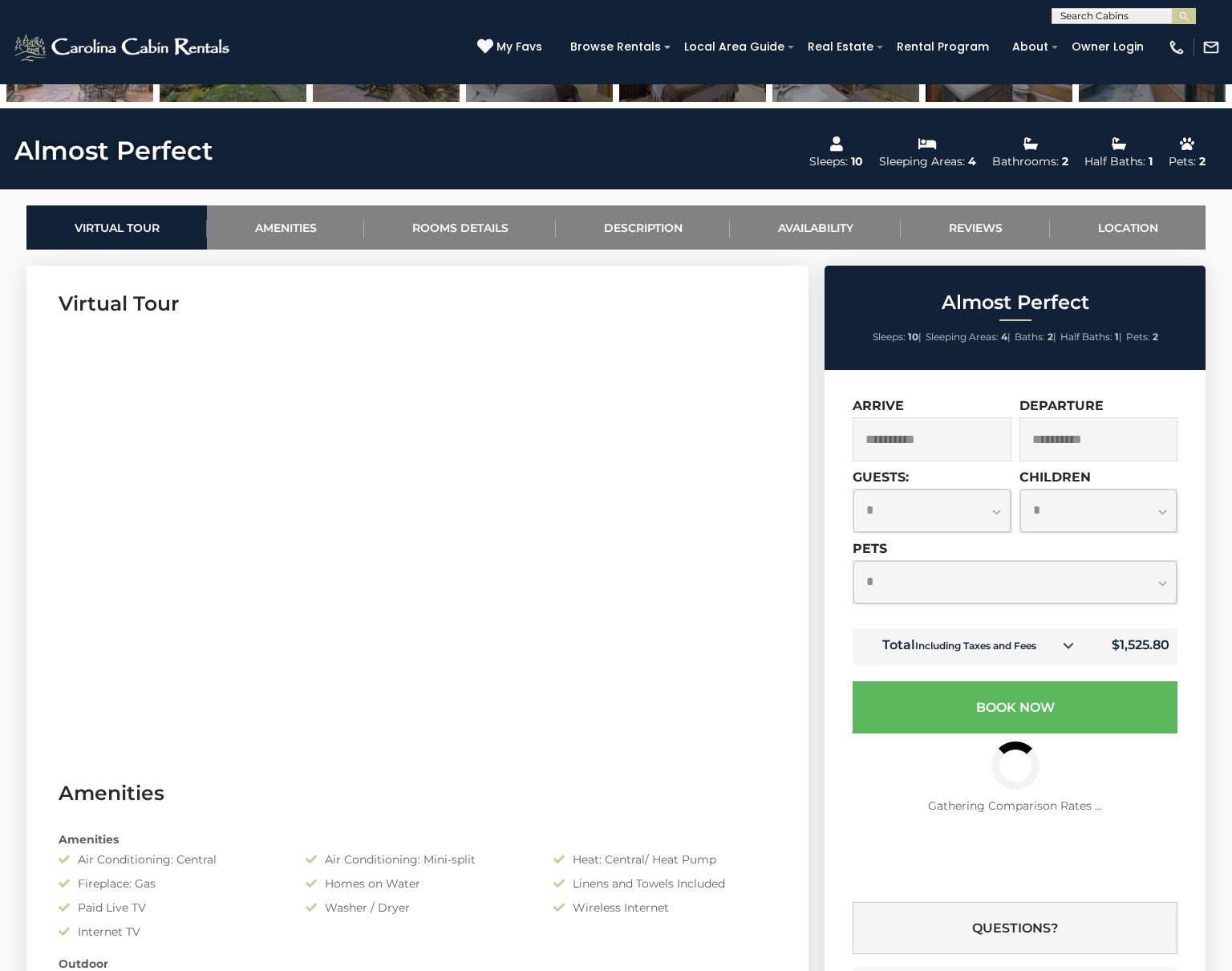
select select "*"
click at [854, 561] on select "**********" at bounding box center [1015, 583] width 324 height 43
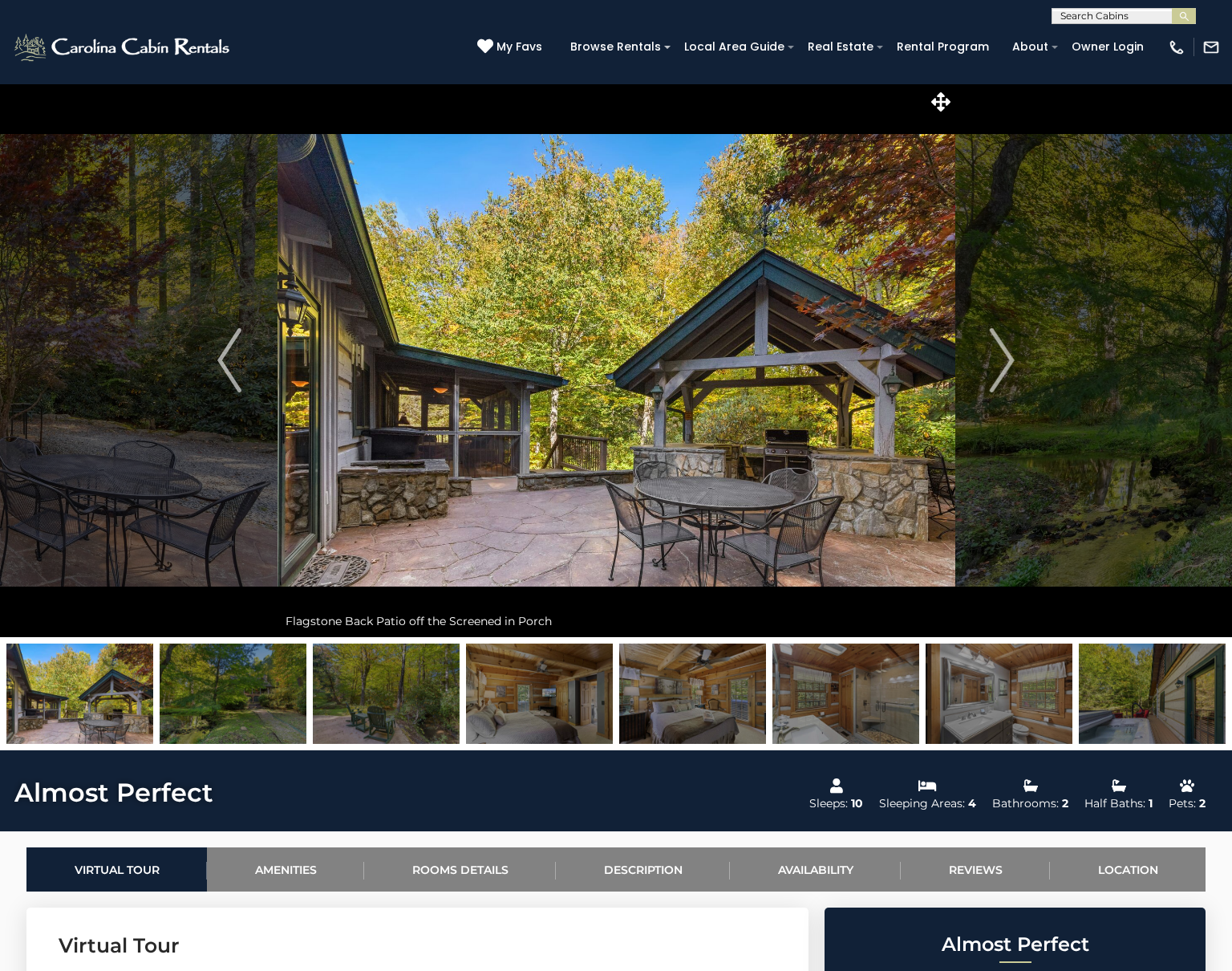
scroll to position [402, 0]
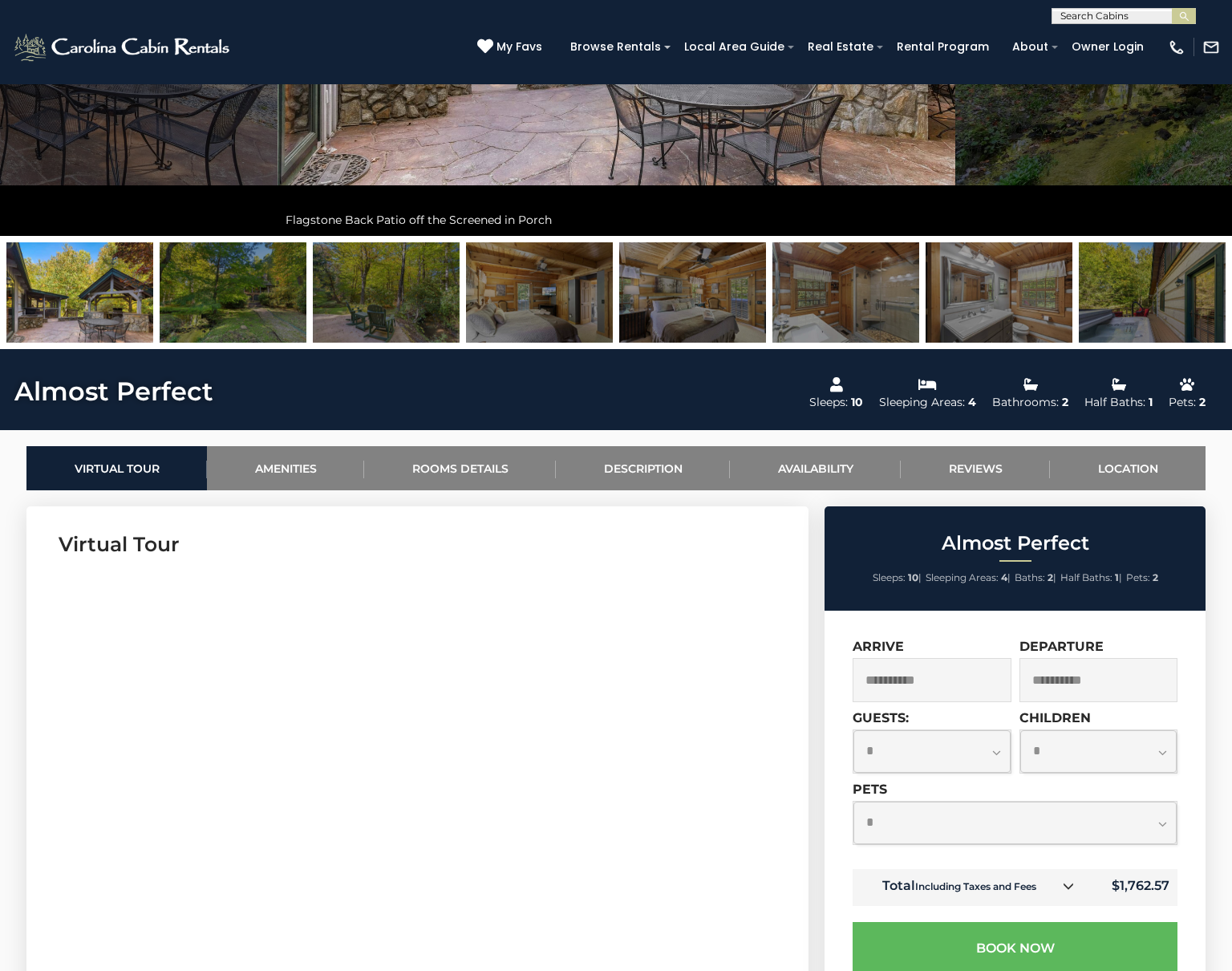
click at [439, 315] on img at bounding box center [386, 293] width 147 height 100
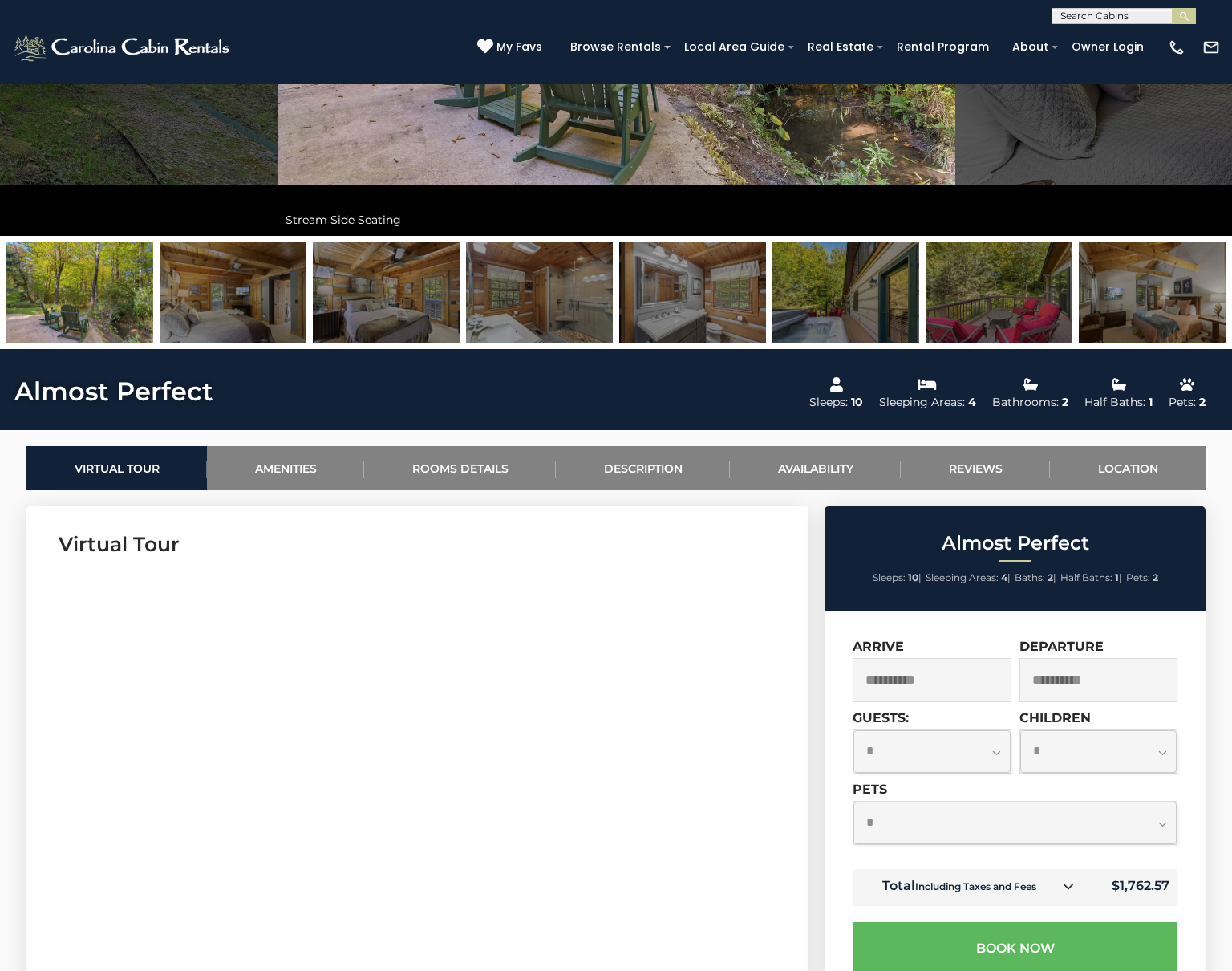
click at [264, 305] on img at bounding box center [233, 293] width 147 height 100
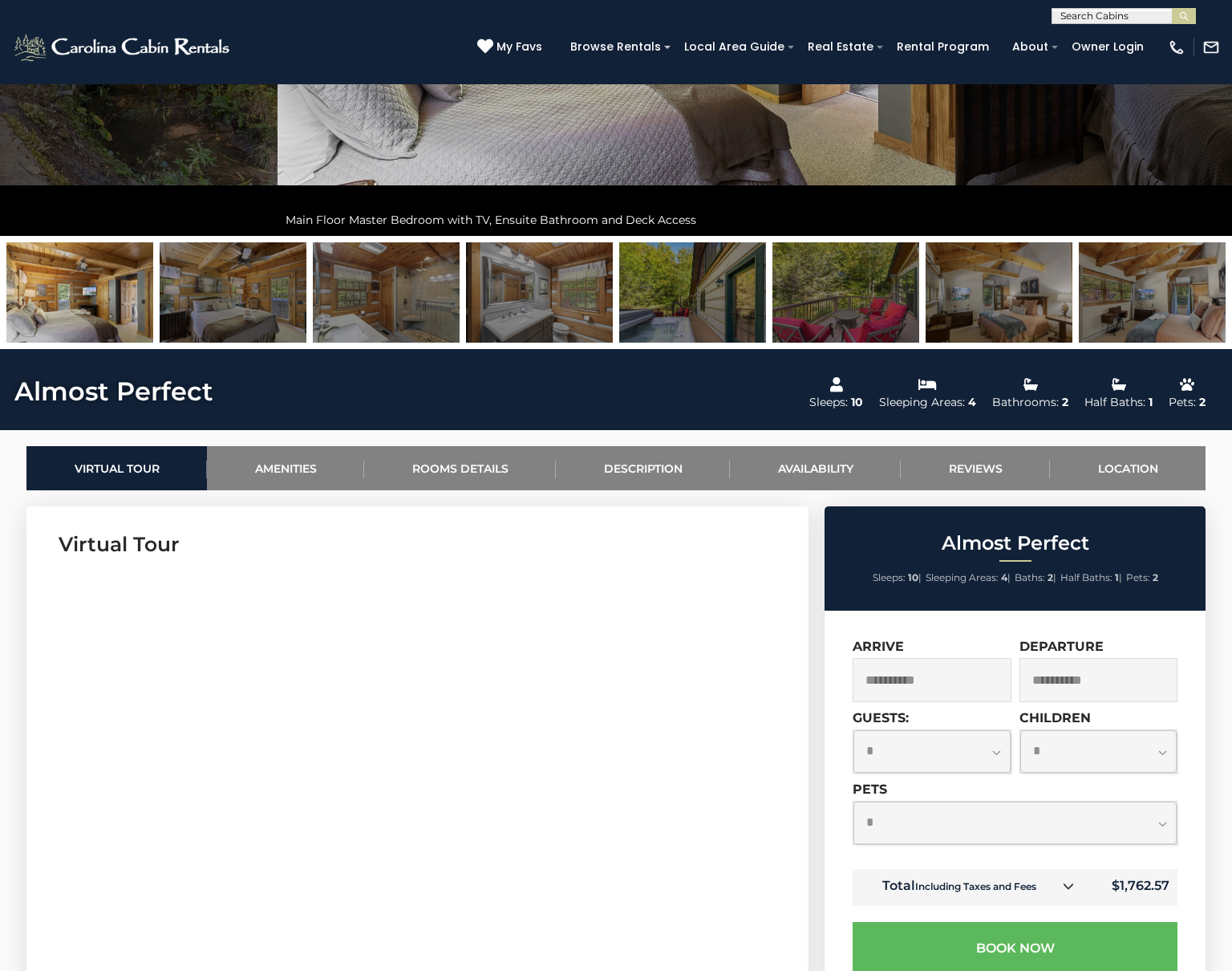
scroll to position [80, 0]
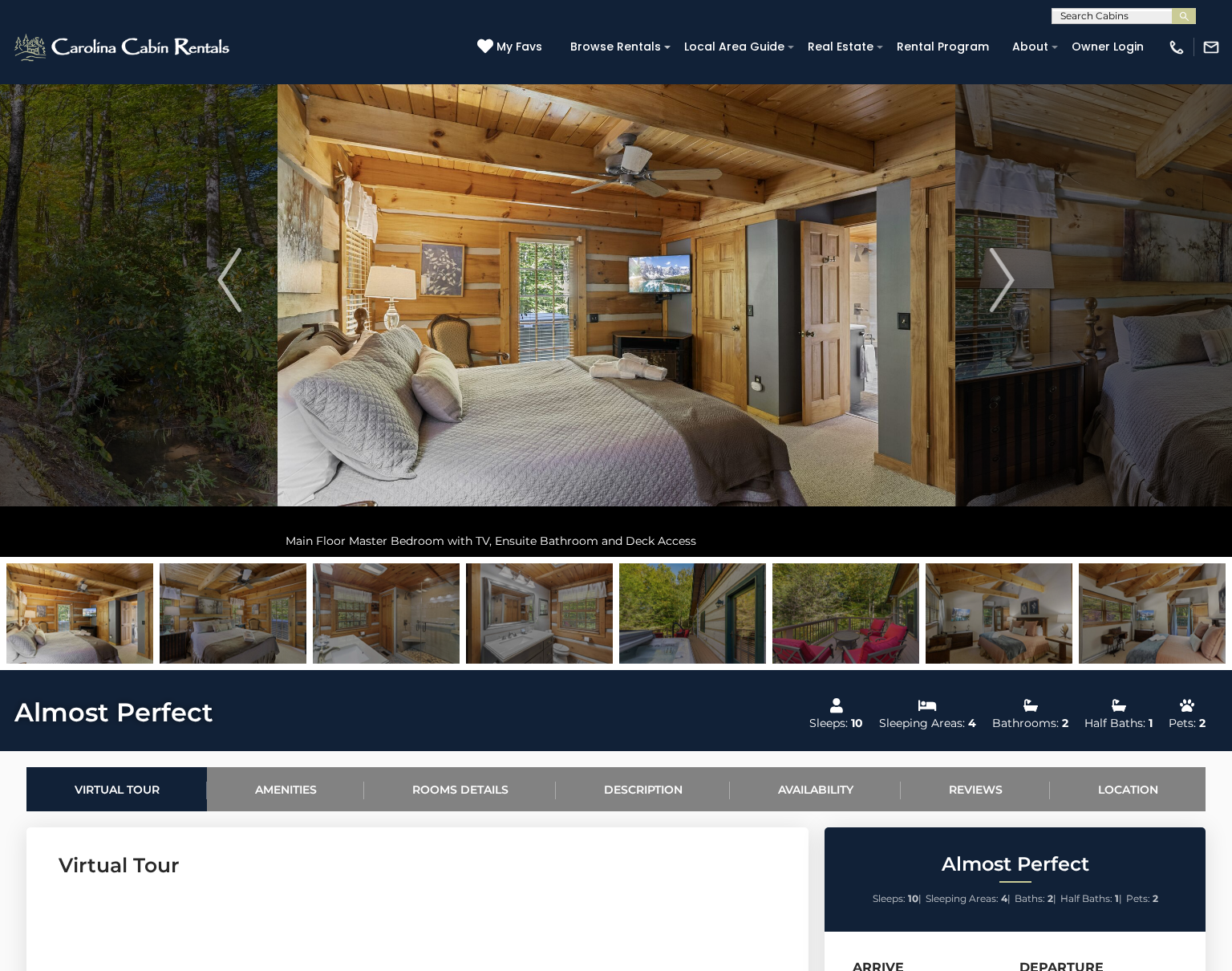
click at [192, 601] on img at bounding box center [233, 614] width 147 height 100
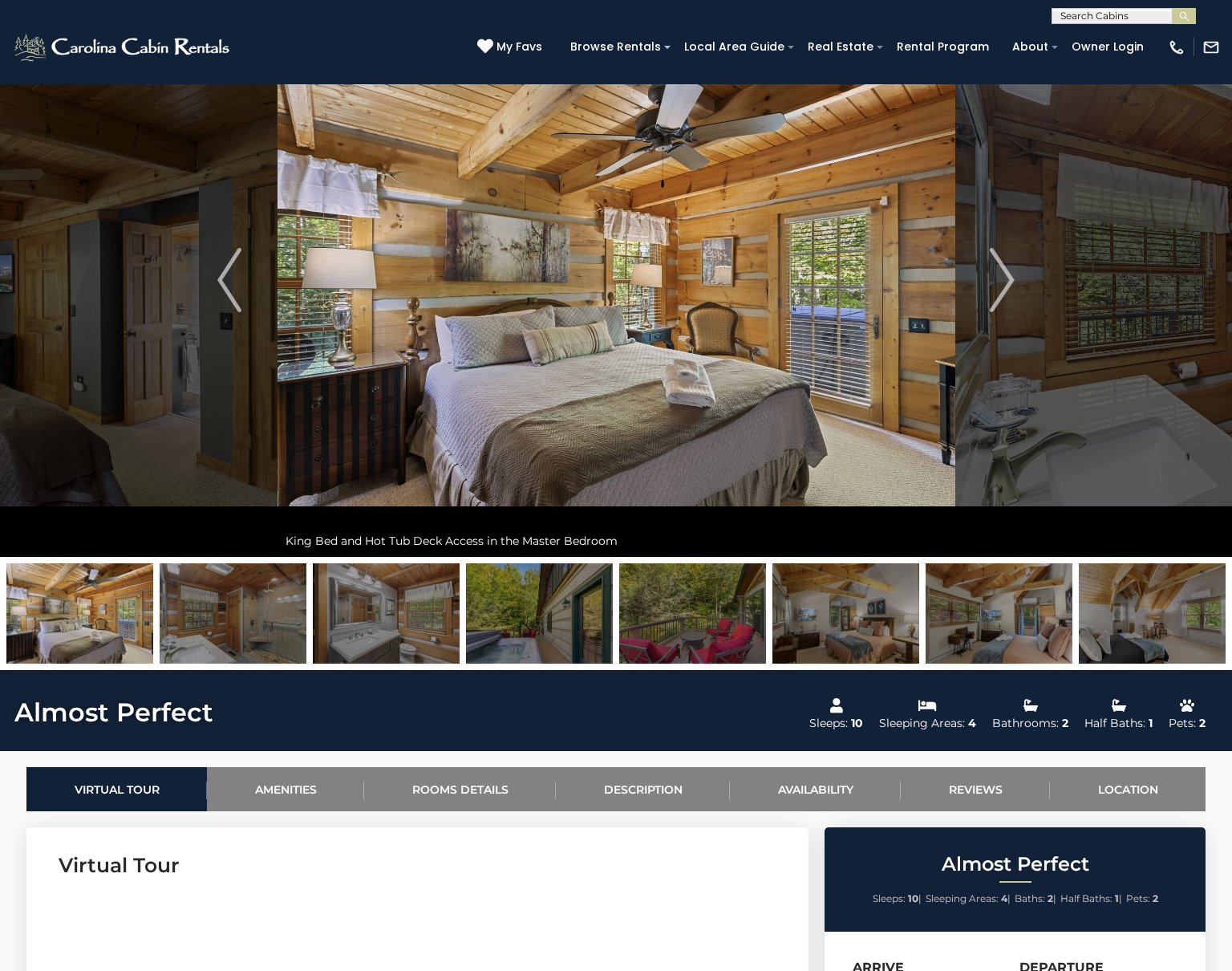
click at [215, 610] on img at bounding box center [233, 614] width 147 height 100
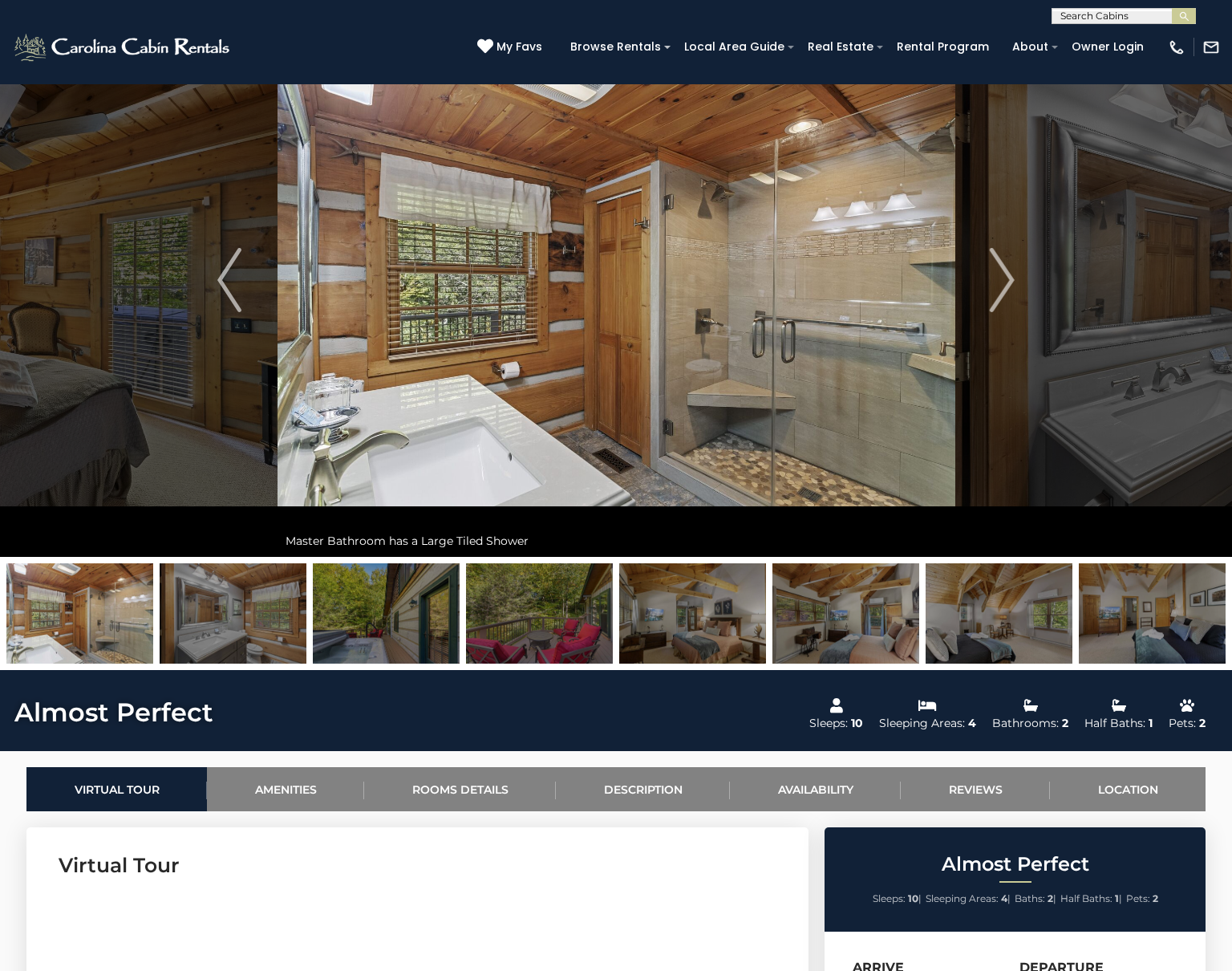
click at [254, 614] on img at bounding box center [233, 614] width 147 height 100
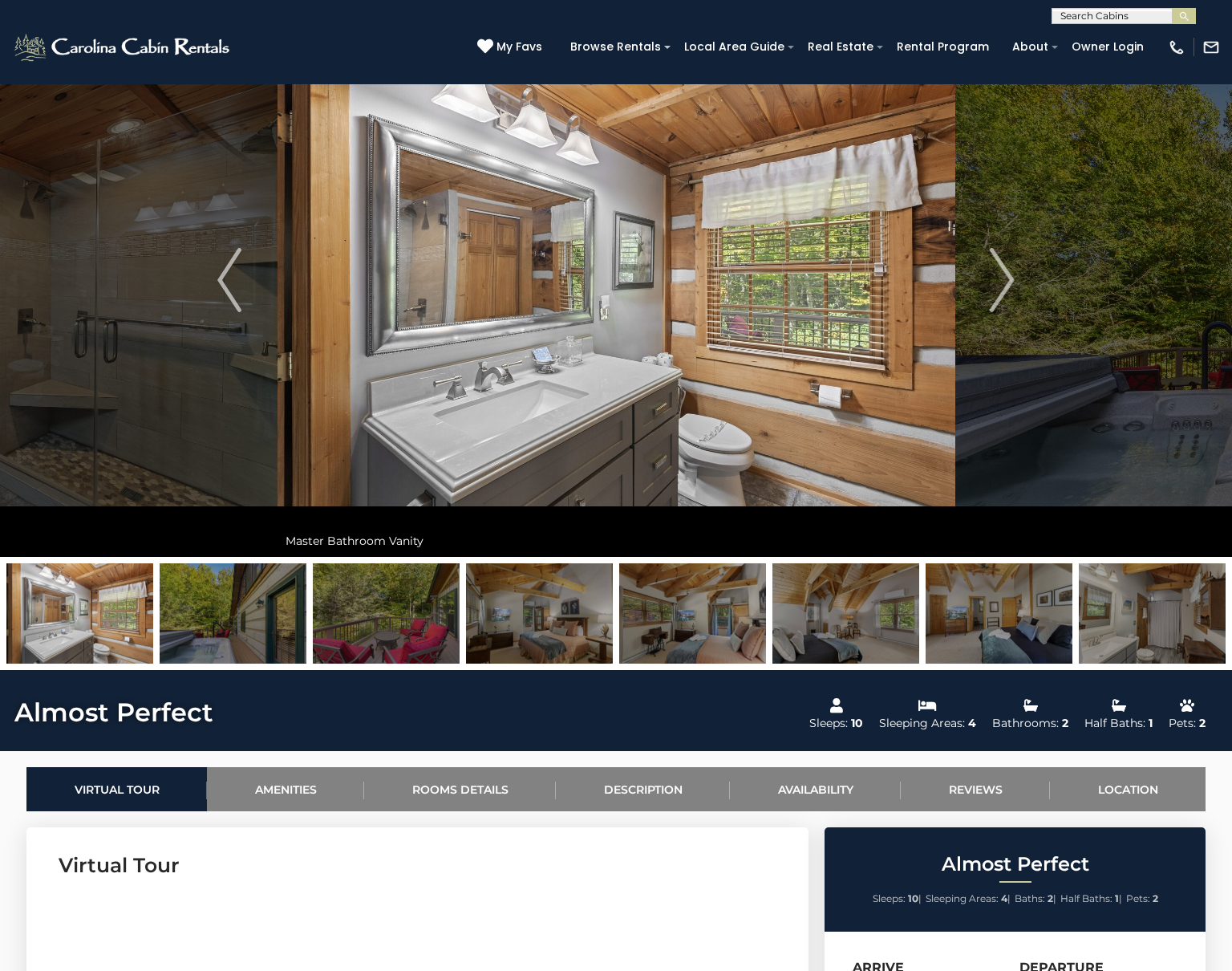
click at [254, 614] on img at bounding box center [233, 614] width 147 height 100
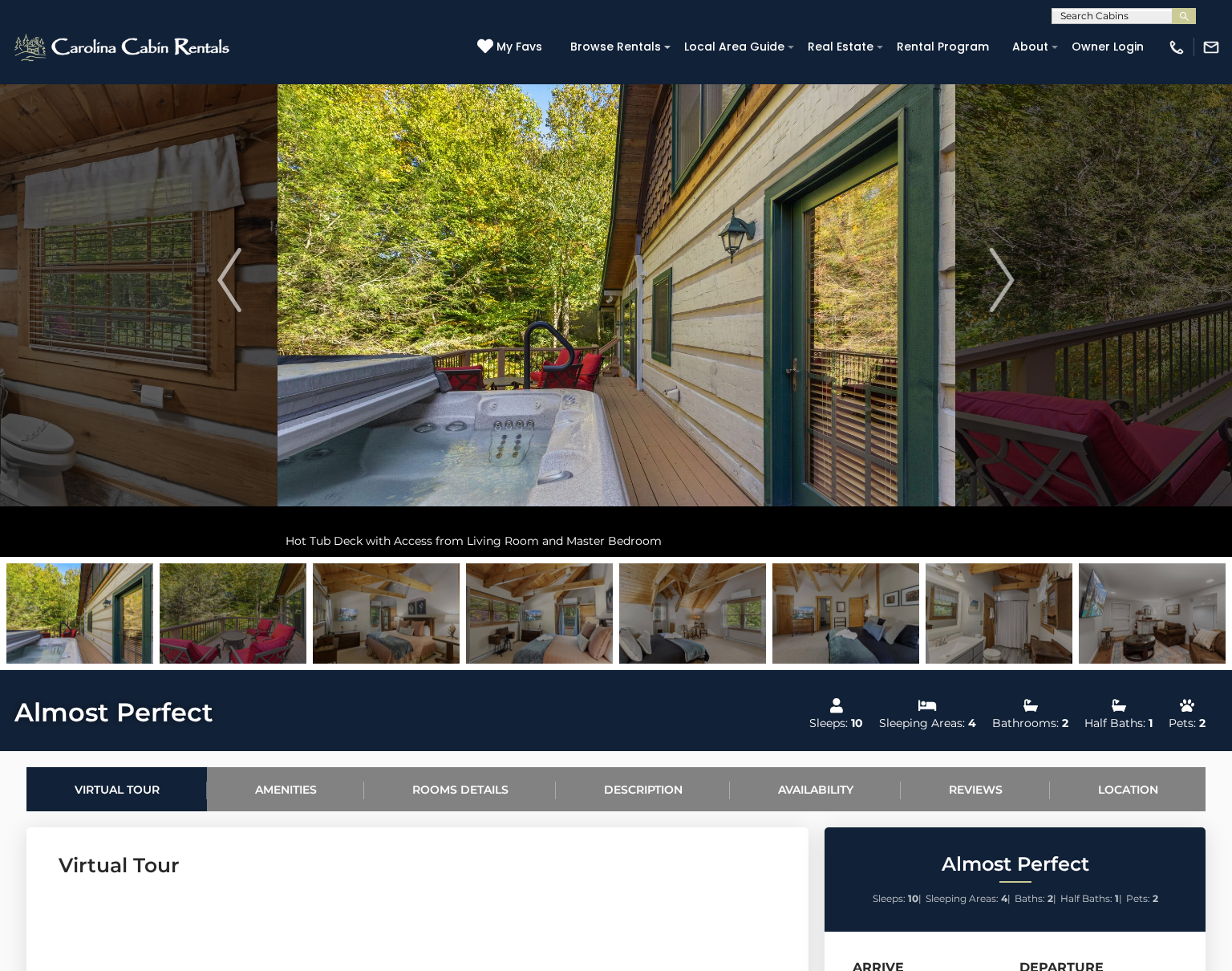
click at [249, 614] on img at bounding box center [233, 614] width 147 height 100
